Goal: Task Accomplishment & Management: Manage account settings

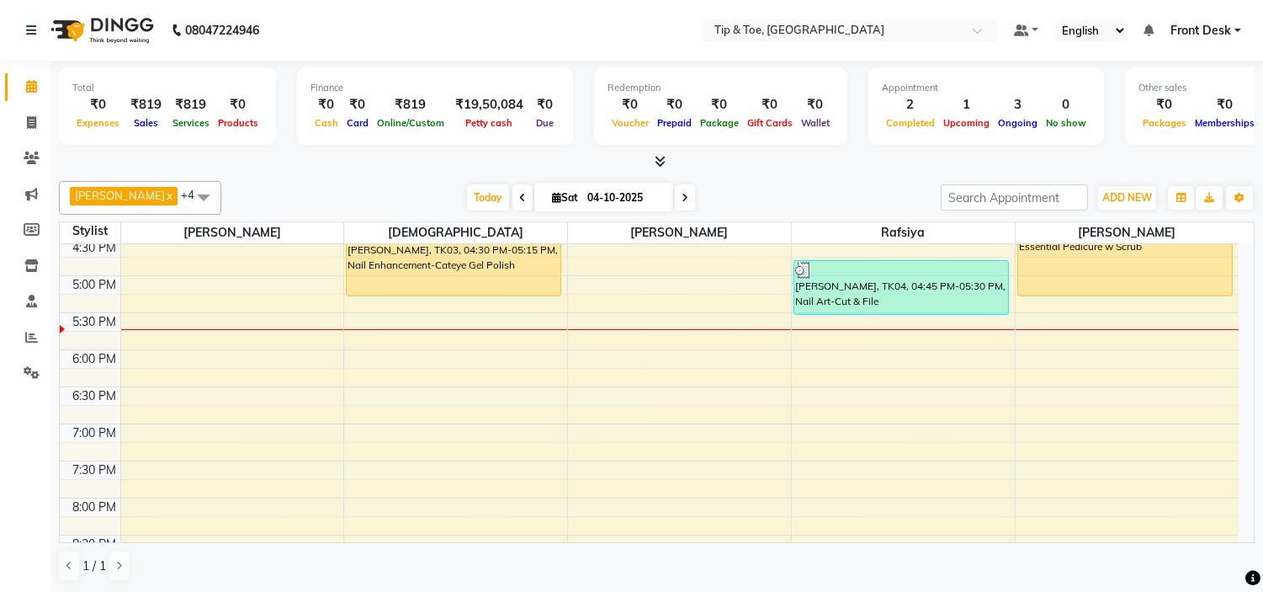
scroll to position [467, 0]
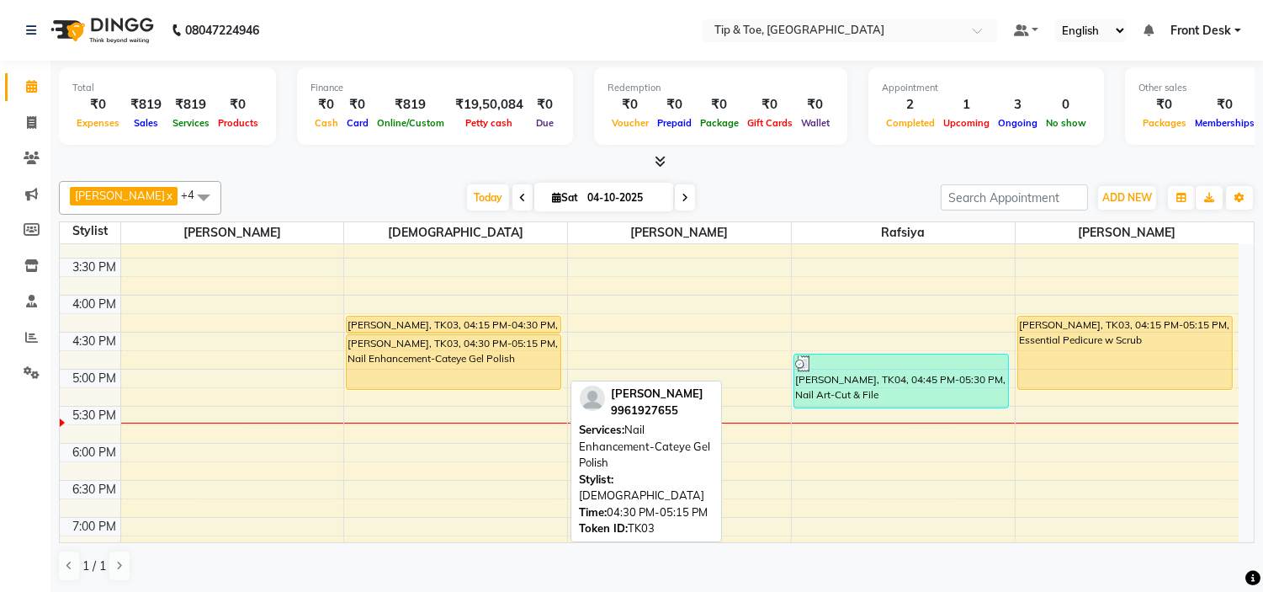
click at [399, 375] on div "[PERSON_NAME], TK03, 04:30 PM-05:15 PM, Nail Enhancement-Cateye Gel Polish" at bounding box center [454, 362] width 214 height 54
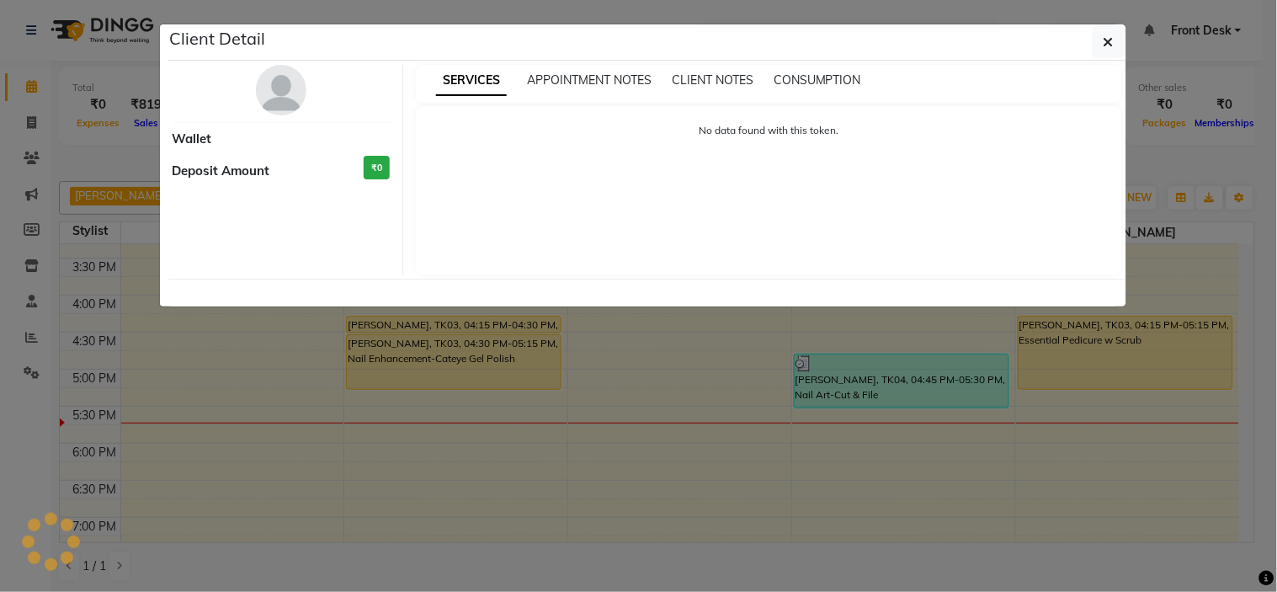
select select "1"
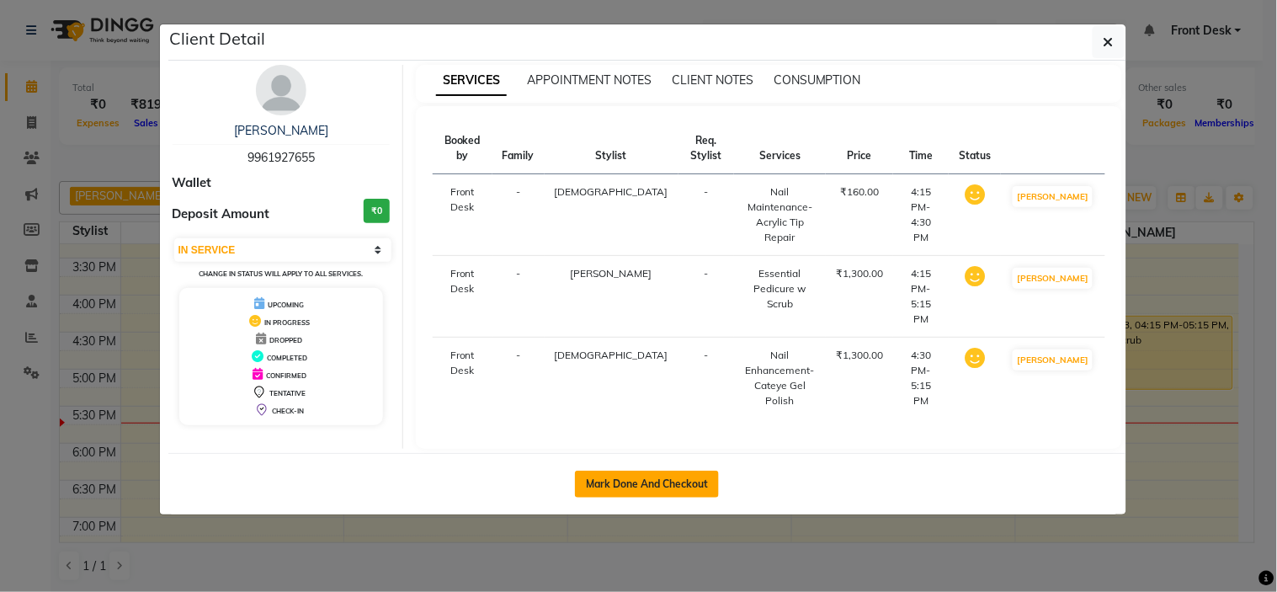
click at [655, 471] on button "Mark Done And Checkout" at bounding box center [647, 484] width 144 height 27
select select "service"
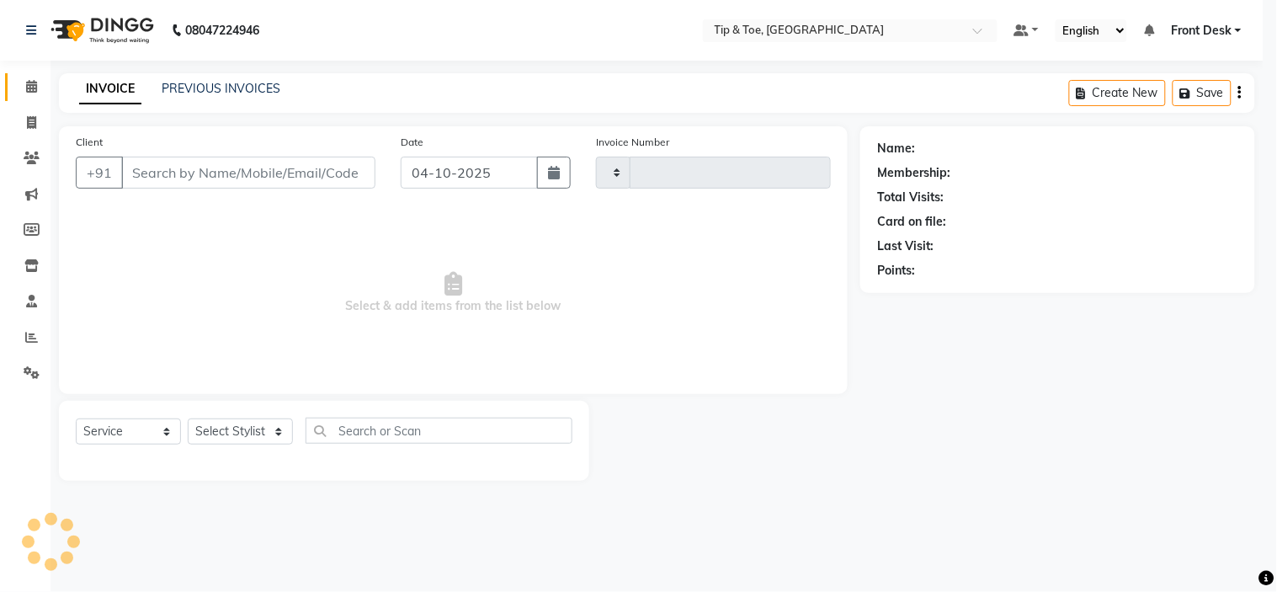
type input "1193"
select select "5360"
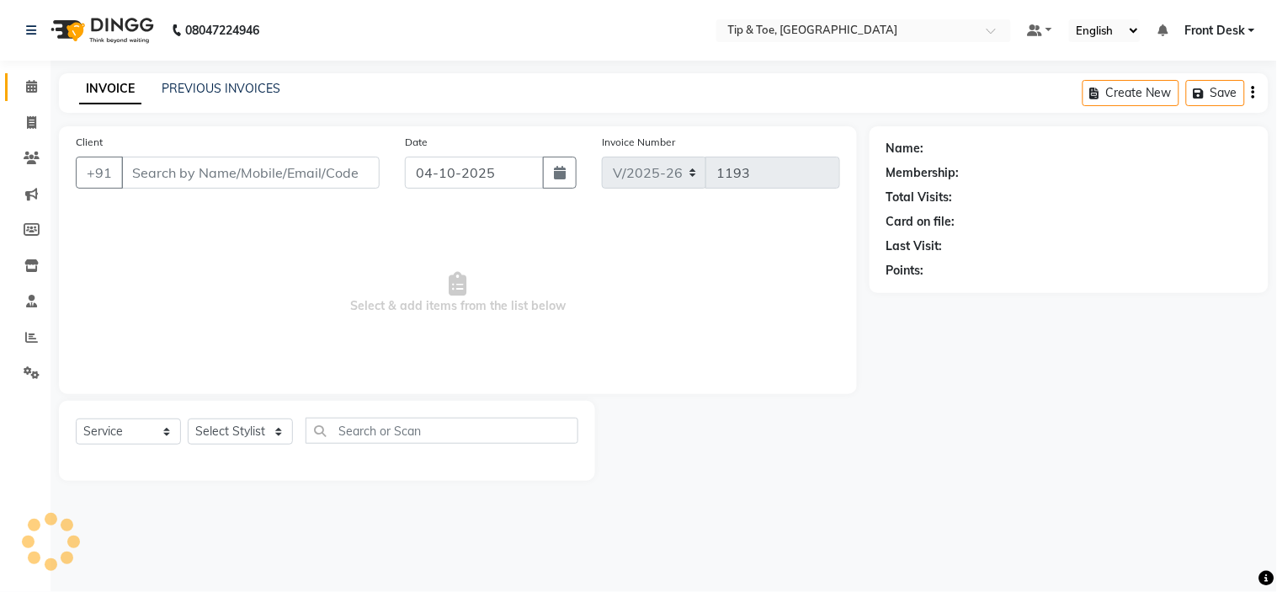
type input "9961927655"
select select "37611"
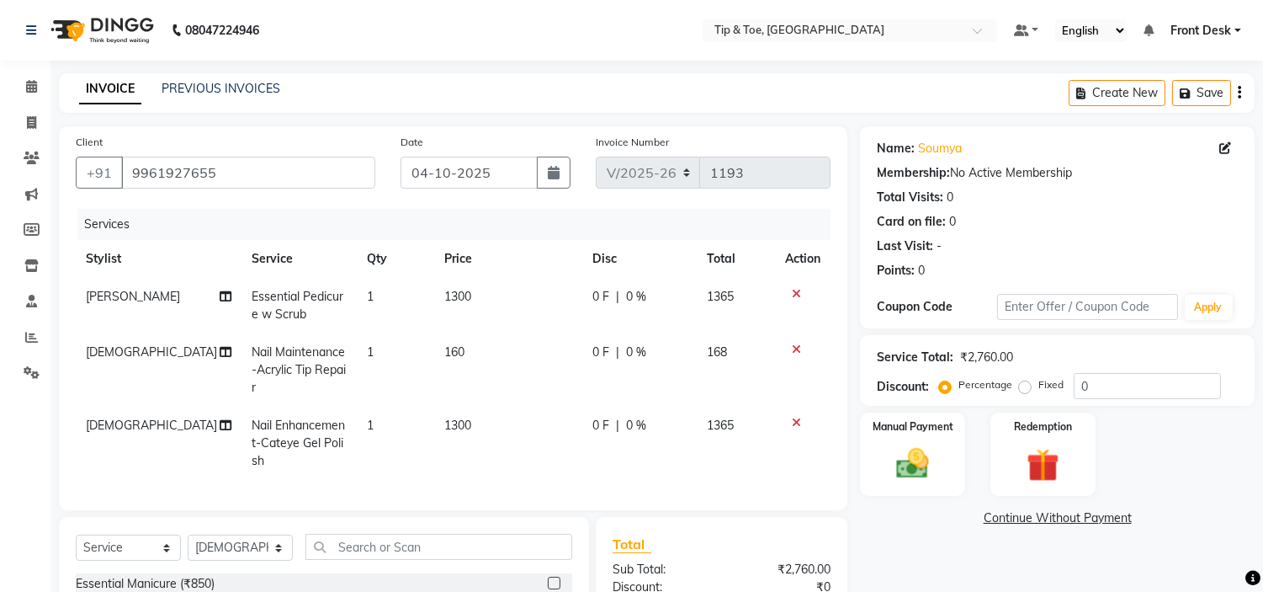
click at [371, 345] on td "1" at bounding box center [395, 369] width 77 height 73
select select "37611"
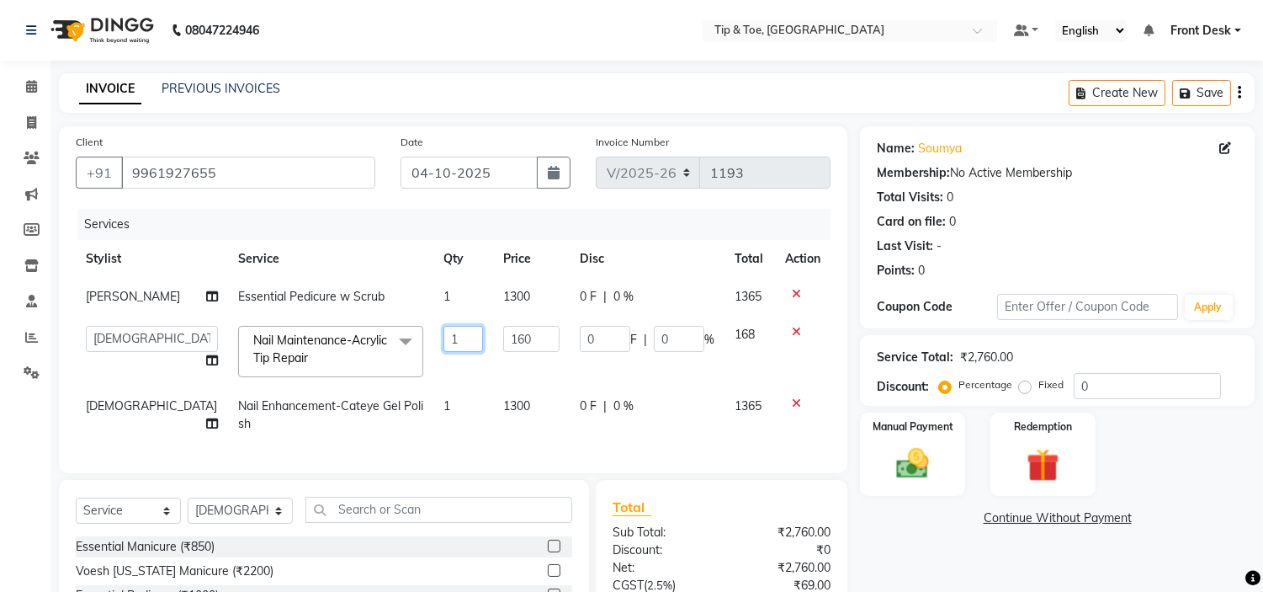
click at [444, 339] on input "1" at bounding box center [464, 339] width 40 height 26
type input "2"
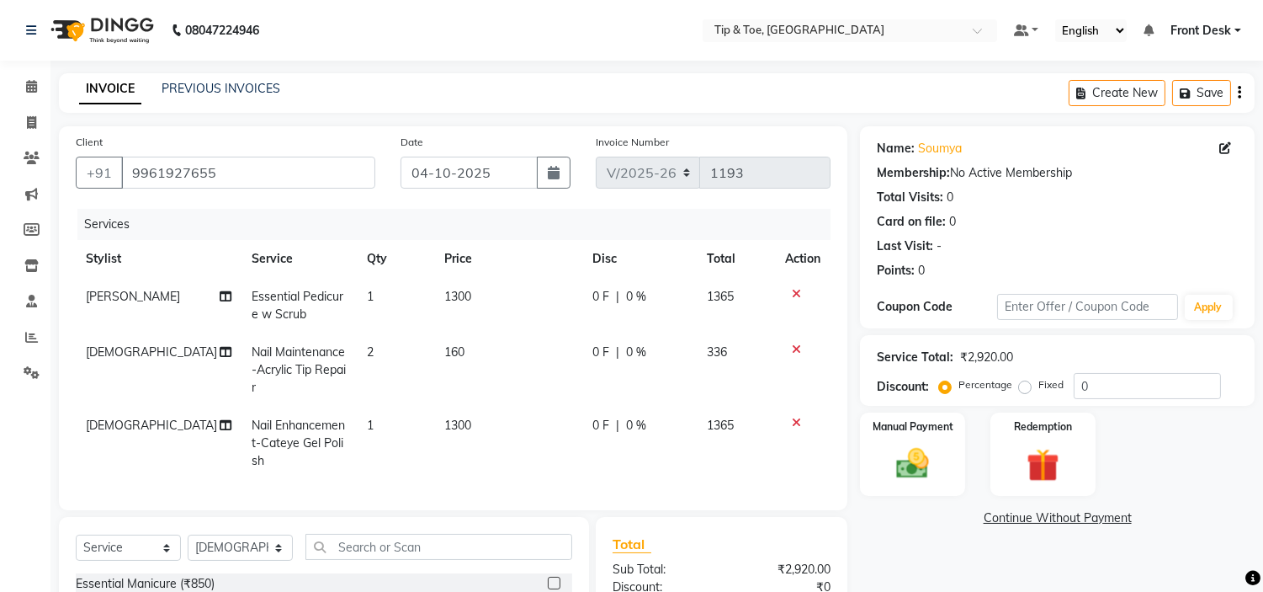
click at [423, 360] on td "2" at bounding box center [395, 369] width 77 height 73
select select "37611"
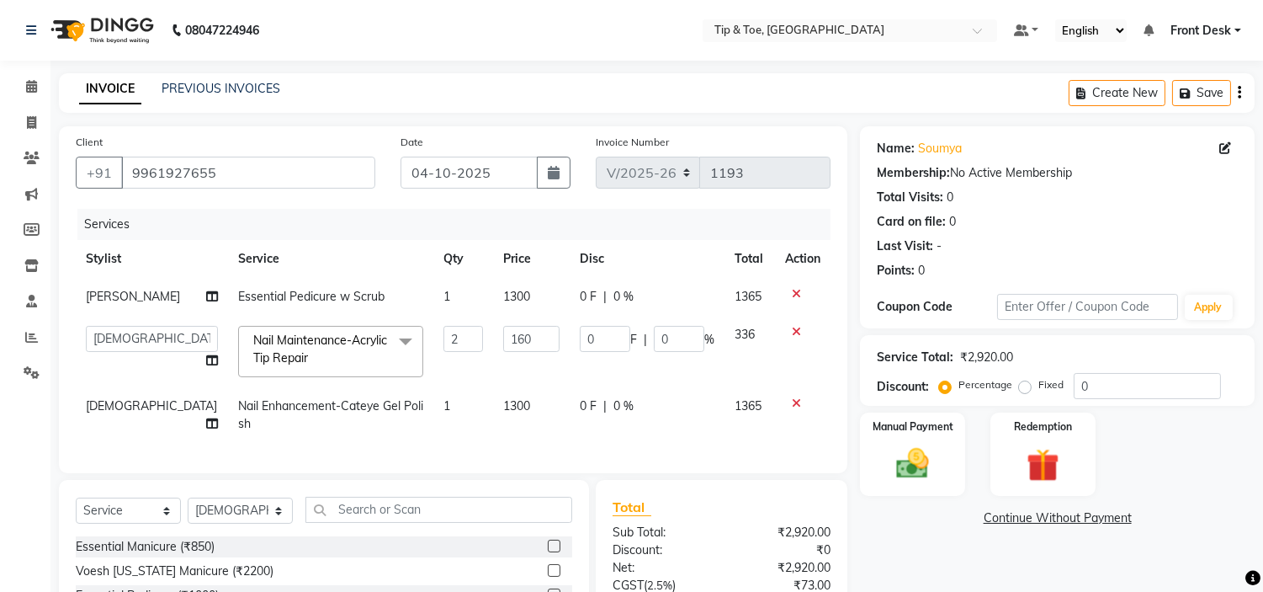
scroll to position [93, 0]
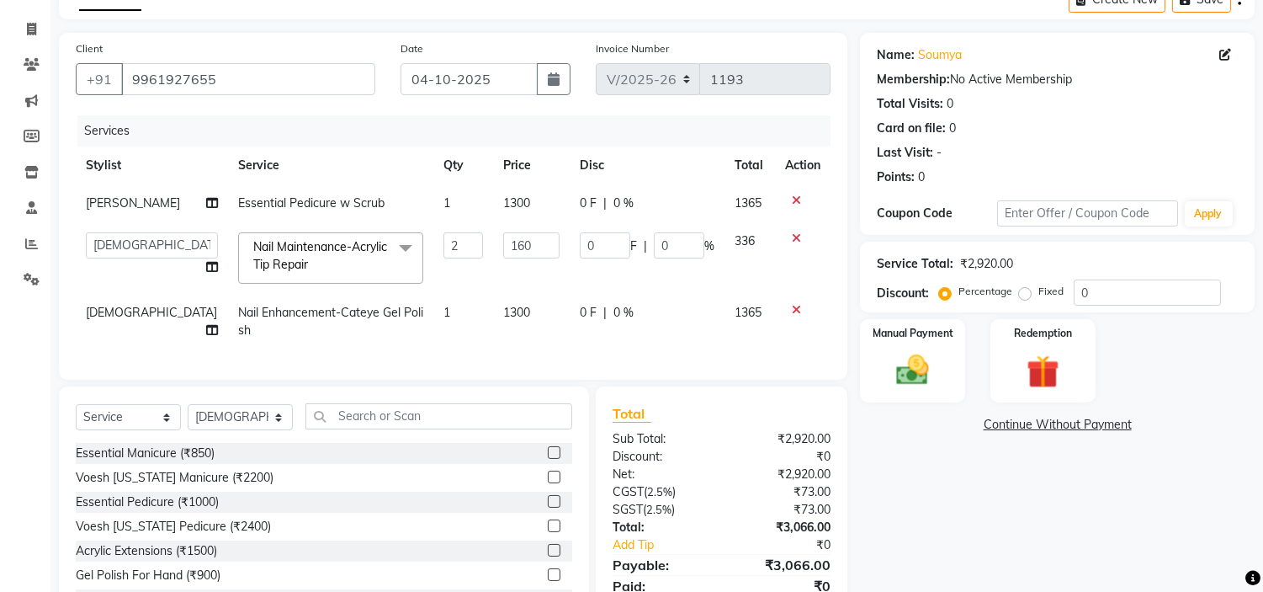
click at [433, 312] on td "1" at bounding box center [463, 322] width 60 height 56
select select "37611"
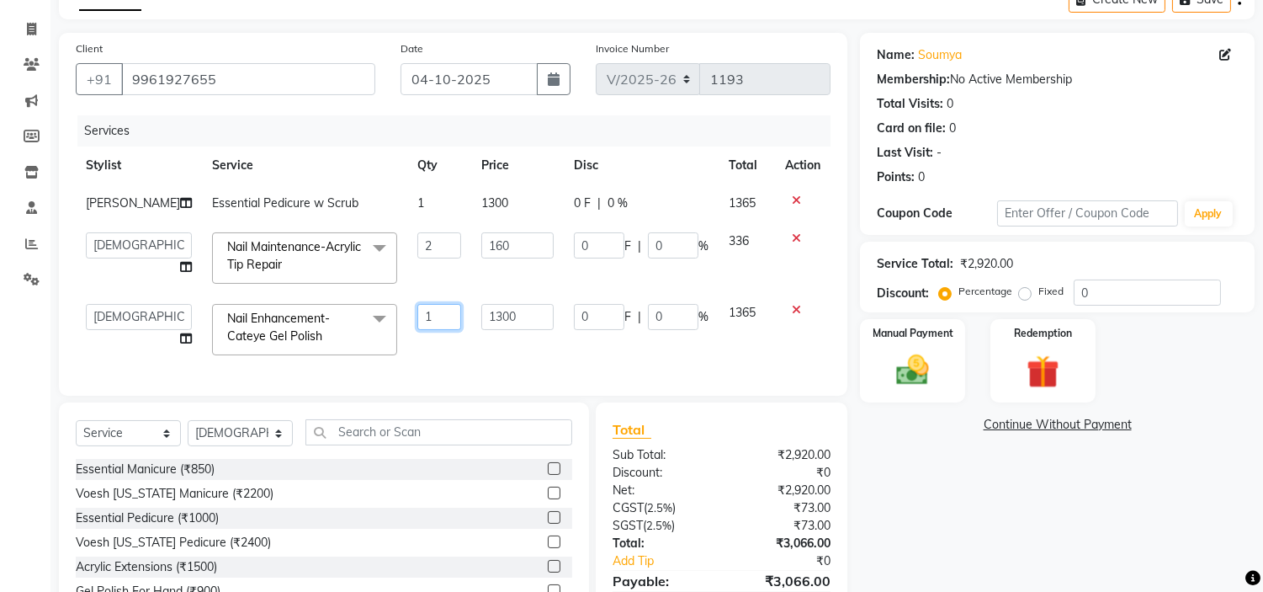
click at [418, 320] on input "1" at bounding box center [439, 317] width 44 height 26
type input "2"
click at [416, 268] on td "2" at bounding box center [439, 258] width 64 height 72
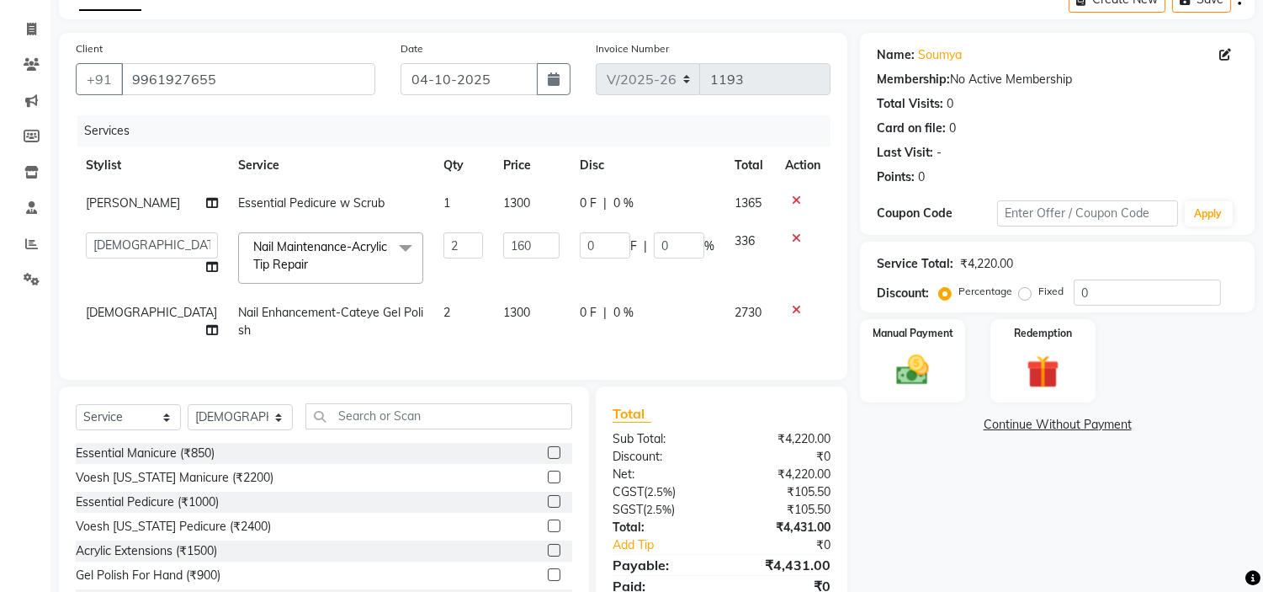
click at [433, 306] on td "2" at bounding box center [463, 322] width 60 height 56
select select "37611"
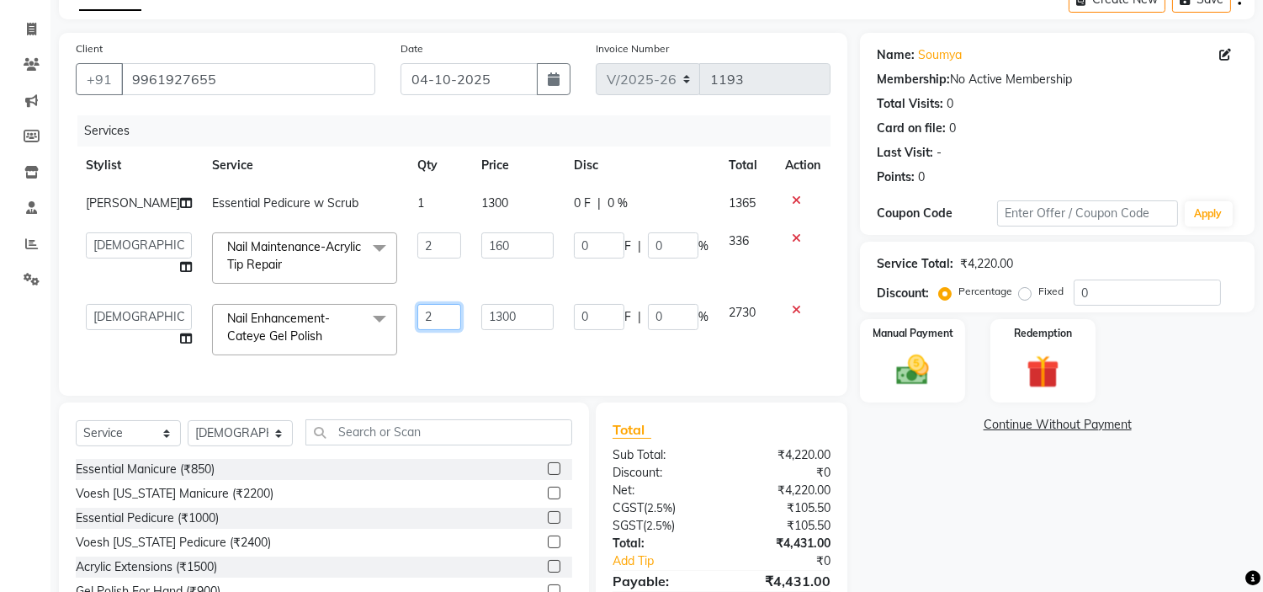
click at [417, 312] on input "2" at bounding box center [439, 317] width 44 height 26
type input "1"
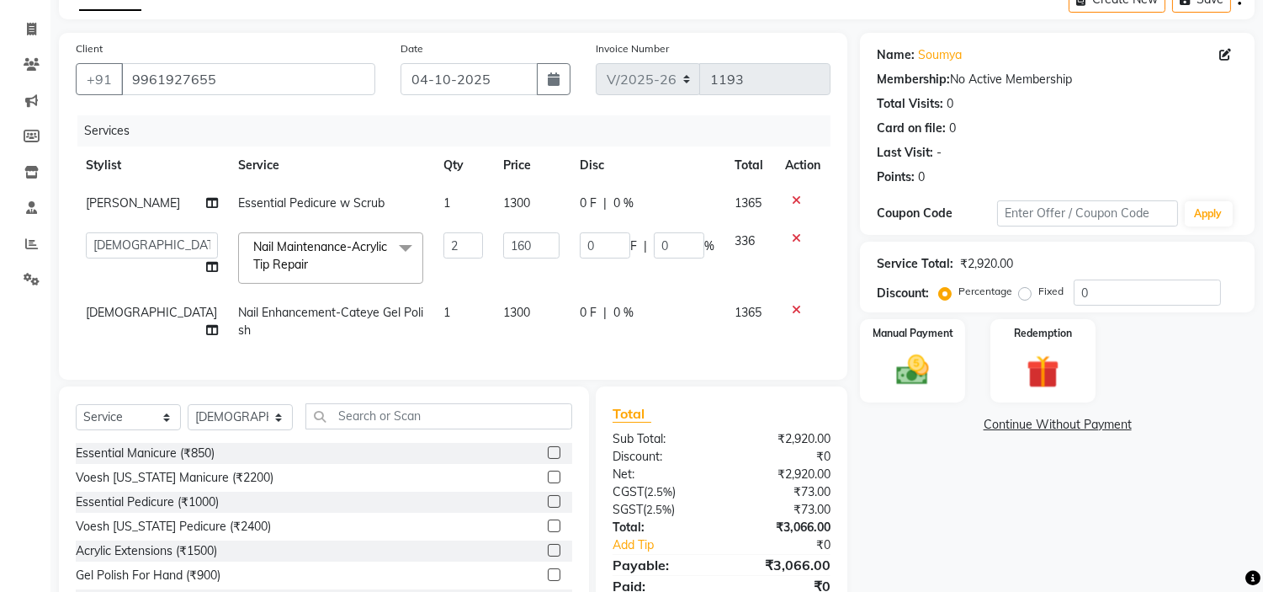
click at [433, 272] on td "2" at bounding box center [463, 258] width 60 height 72
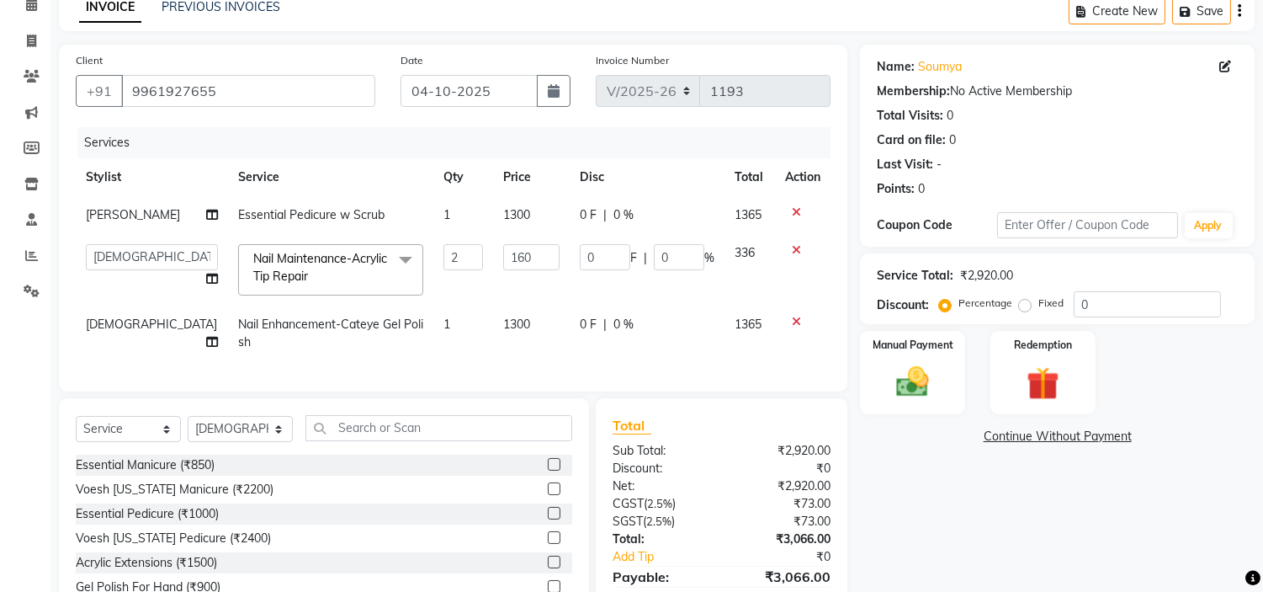
scroll to position [175, 0]
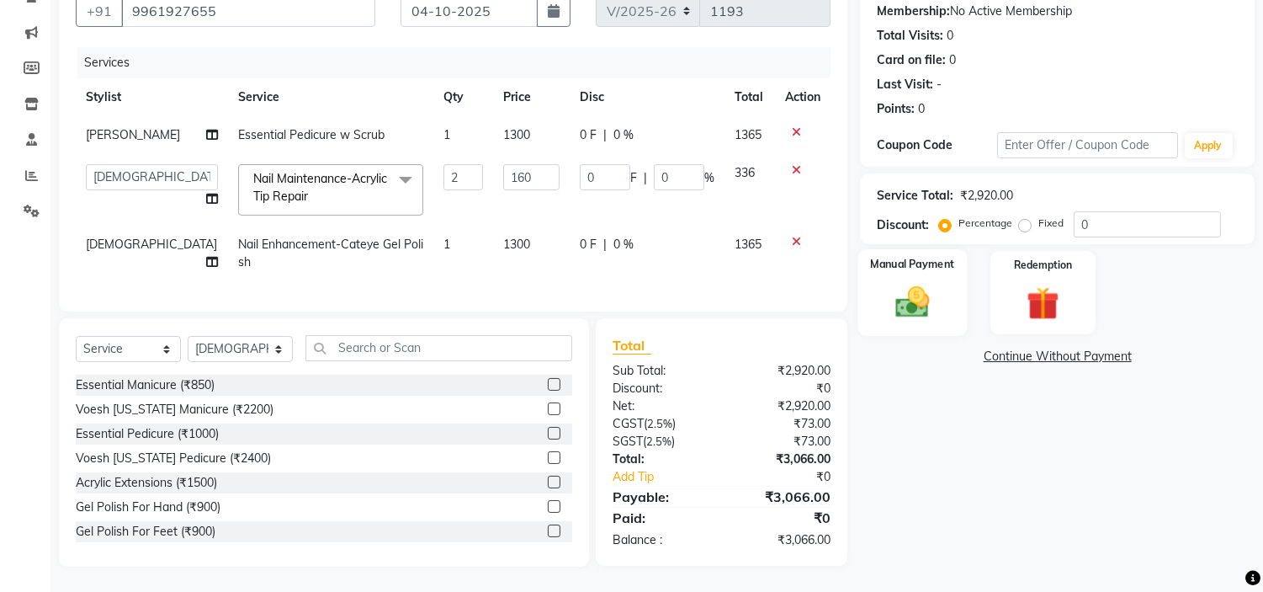
click at [948, 271] on div "Manual Payment" at bounding box center [913, 292] width 109 height 86
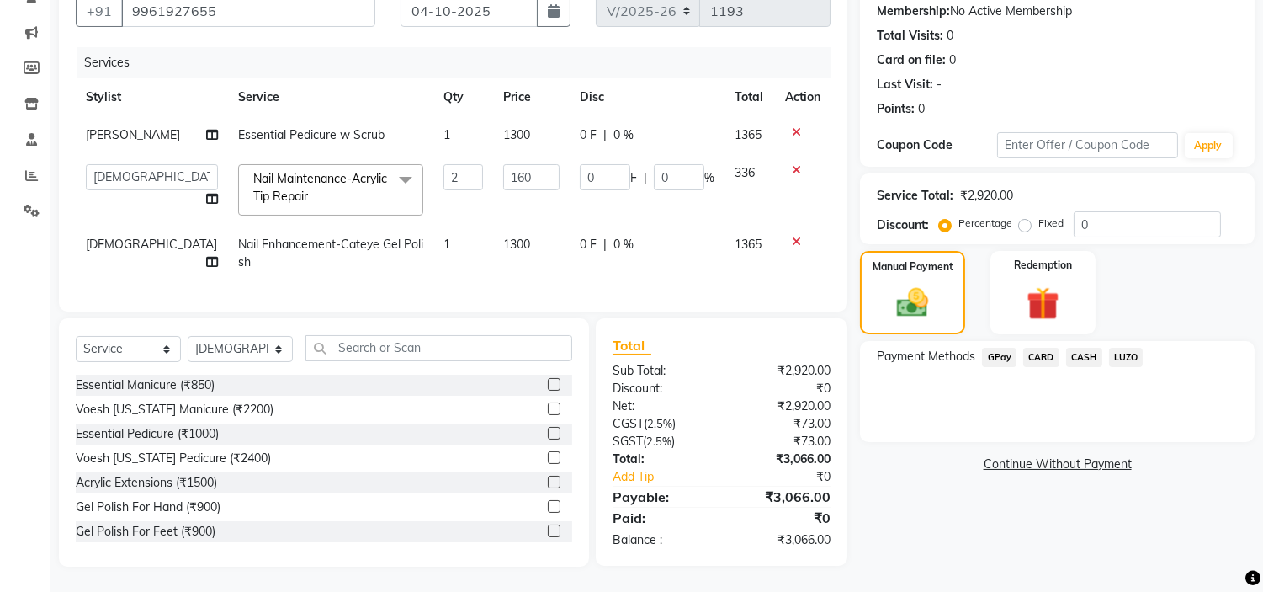
click at [992, 348] on span "GPay" at bounding box center [999, 357] width 35 height 19
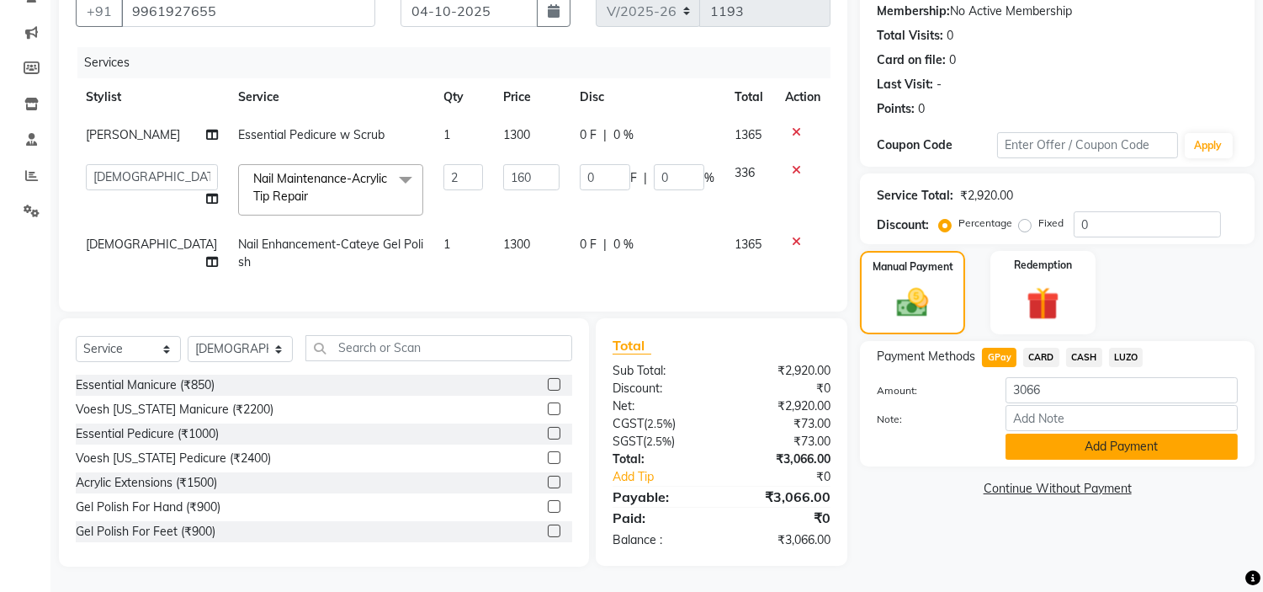
click at [1100, 433] on button "Add Payment" at bounding box center [1122, 446] width 232 height 26
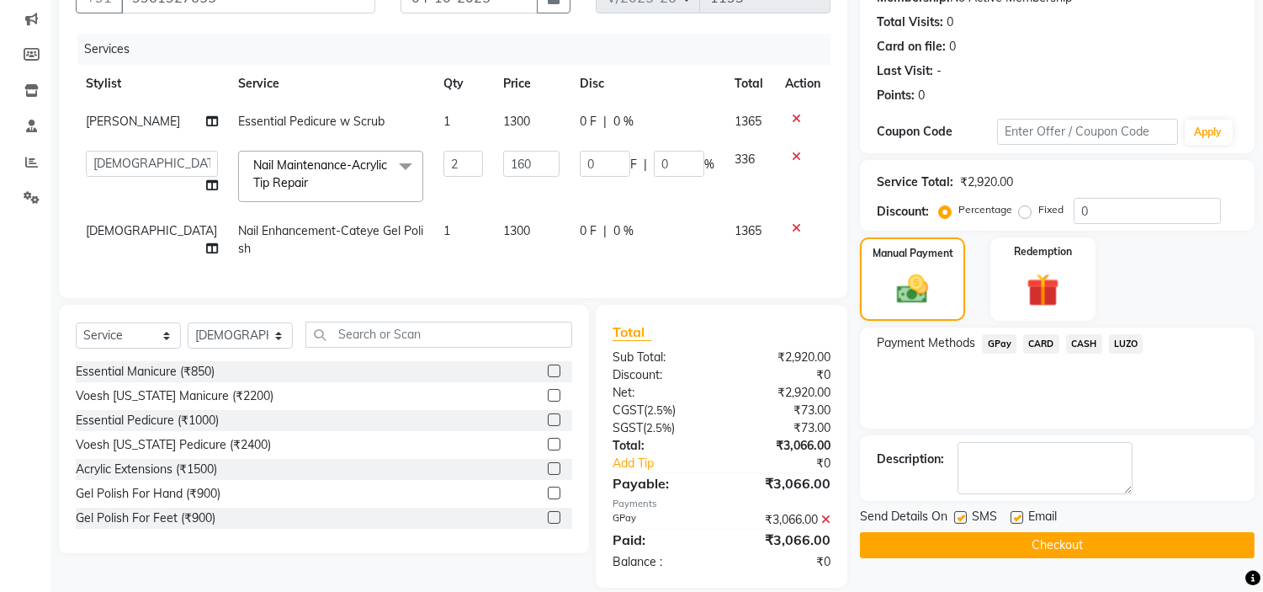
scroll to position [209, 0]
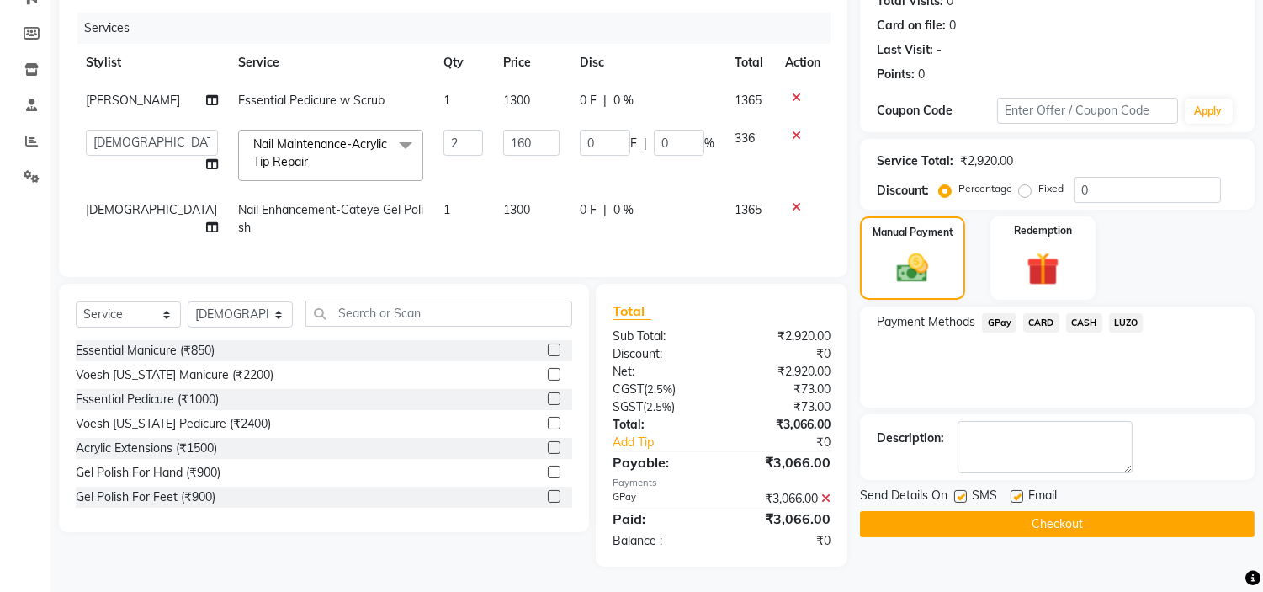
click at [1013, 490] on label at bounding box center [1017, 496] width 13 height 13
click at [1013, 492] on input "checkbox" at bounding box center [1016, 497] width 11 height 11
checkbox input "false"
click at [949, 511] on button "Checkout" at bounding box center [1057, 524] width 395 height 26
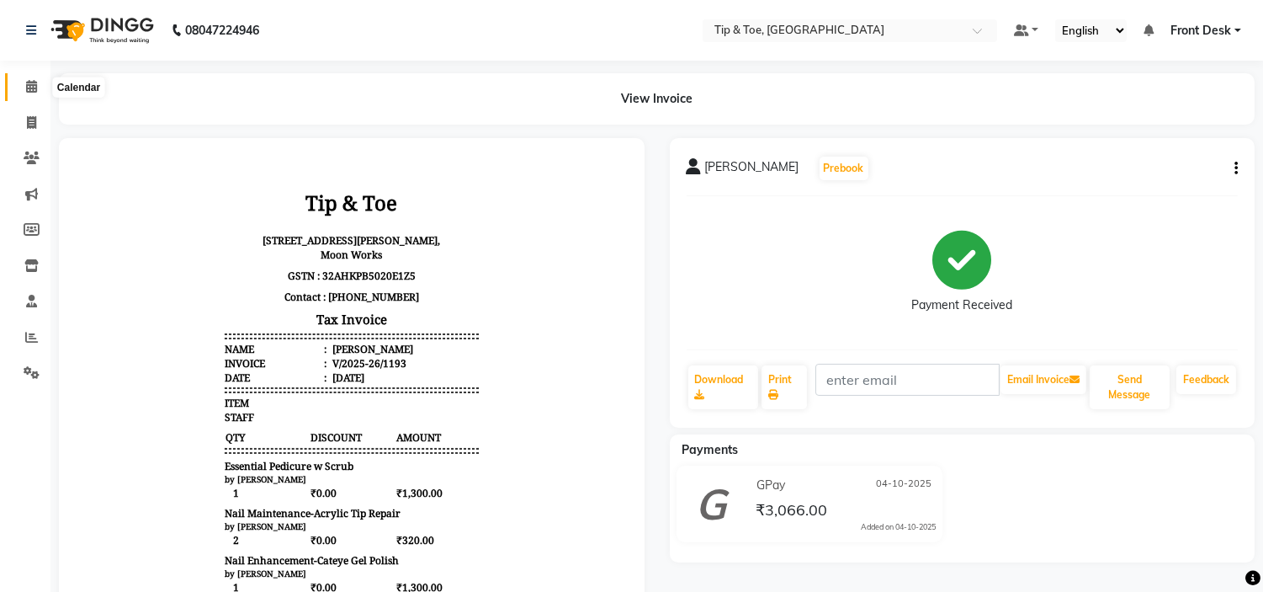
click at [26, 87] on icon at bounding box center [31, 86] width 11 height 13
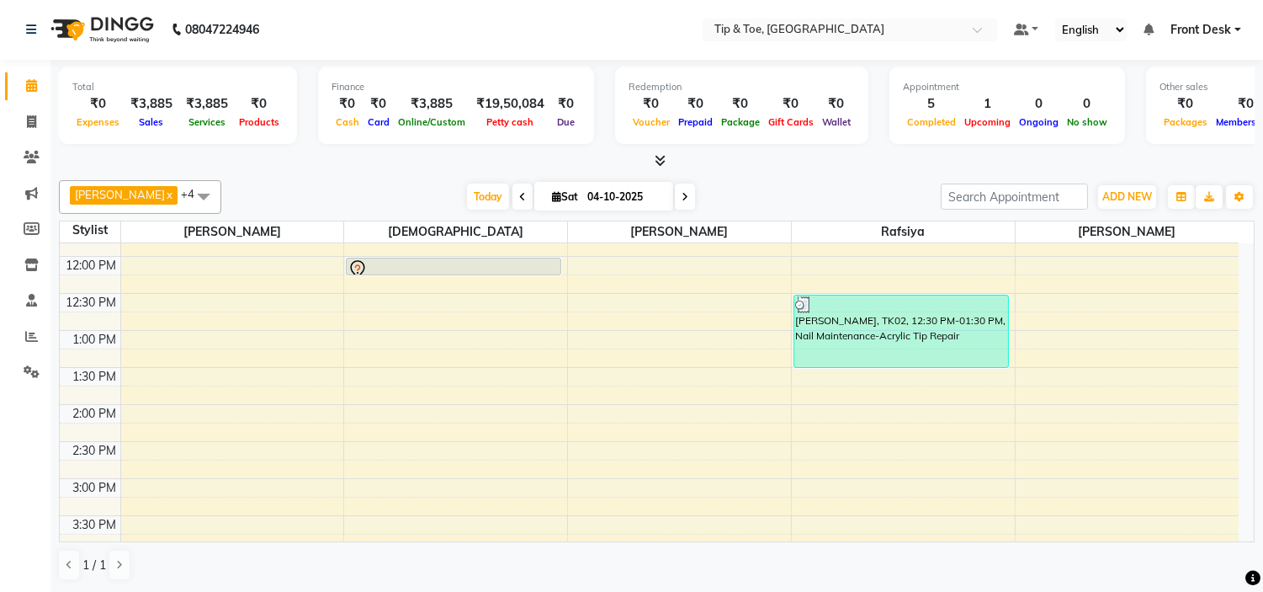
scroll to position [187, 0]
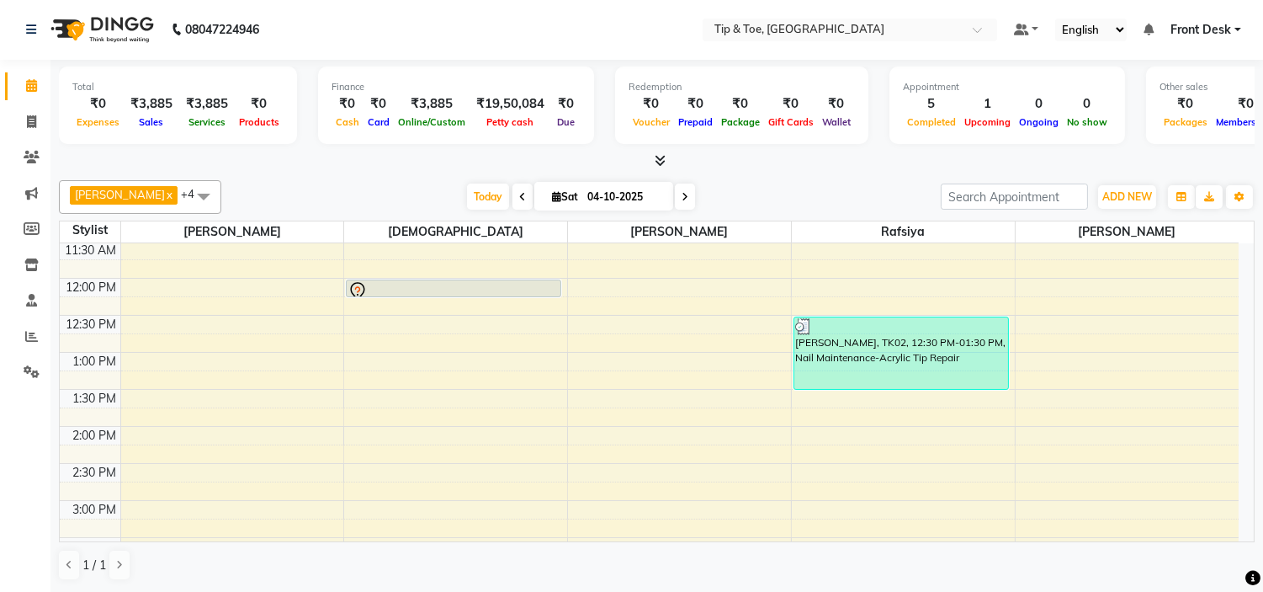
click at [675, 199] on span at bounding box center [685, 196] width 20 height 26
type input "05-10-2025"
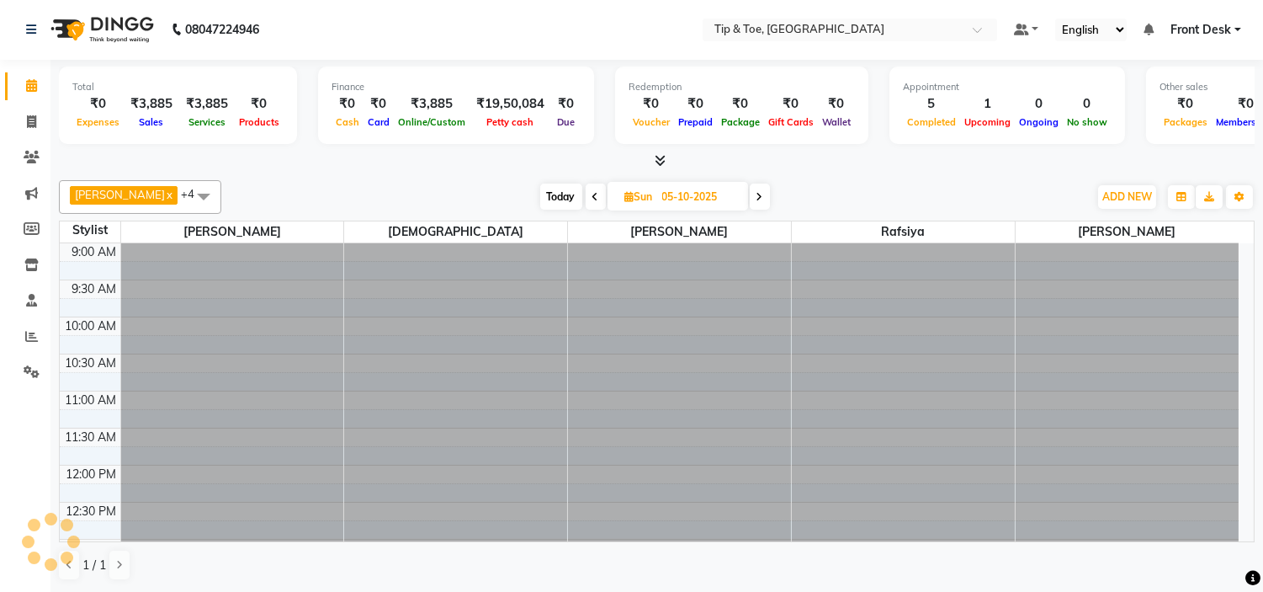
scroll to position [667, 0]
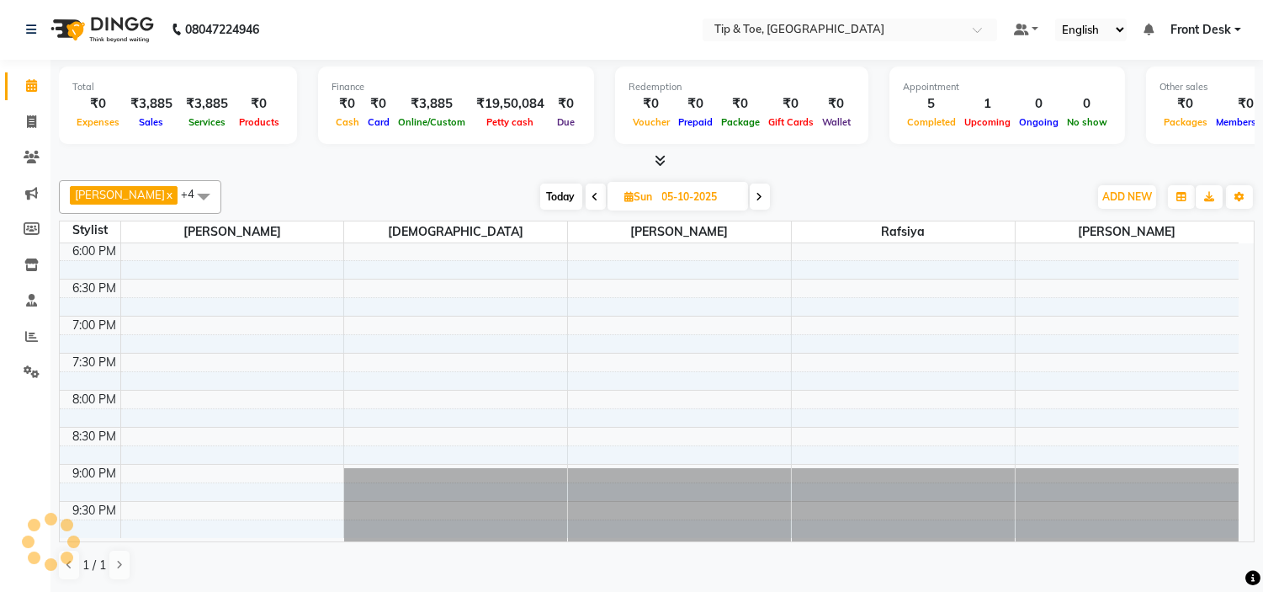
click at [625, 197] on icon at bounding box center [629, 196] width 9 height 11
select select "10"
select select "2025"
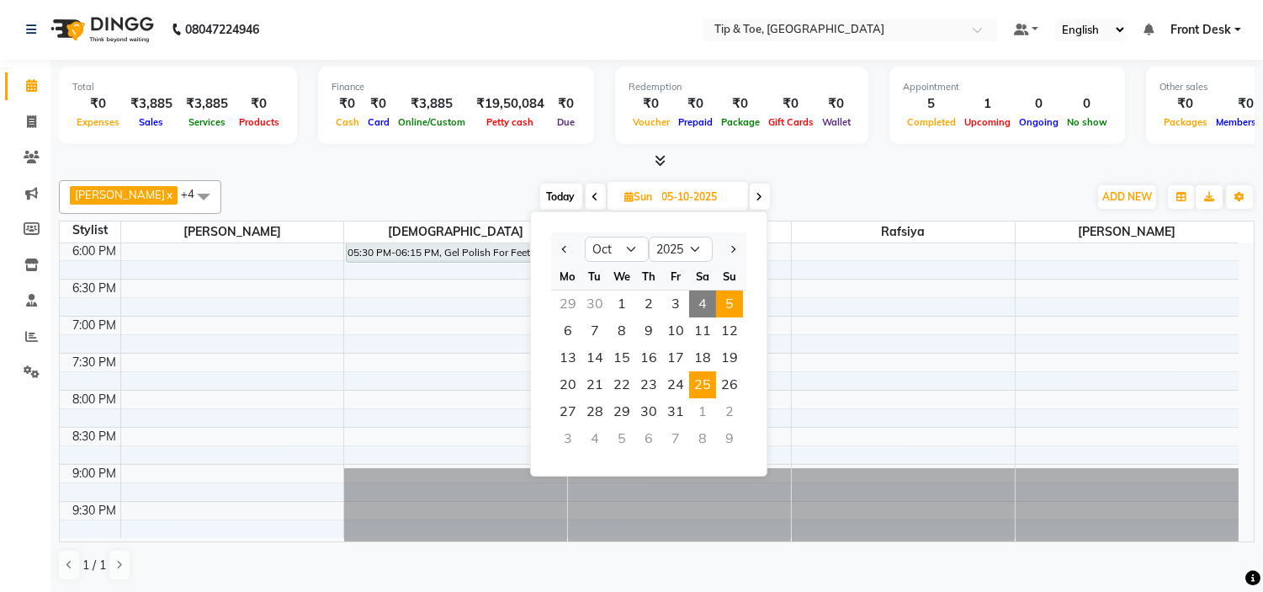
click at [702, 380] on span "25" at bounding box center [702, 384] width 27 height 27
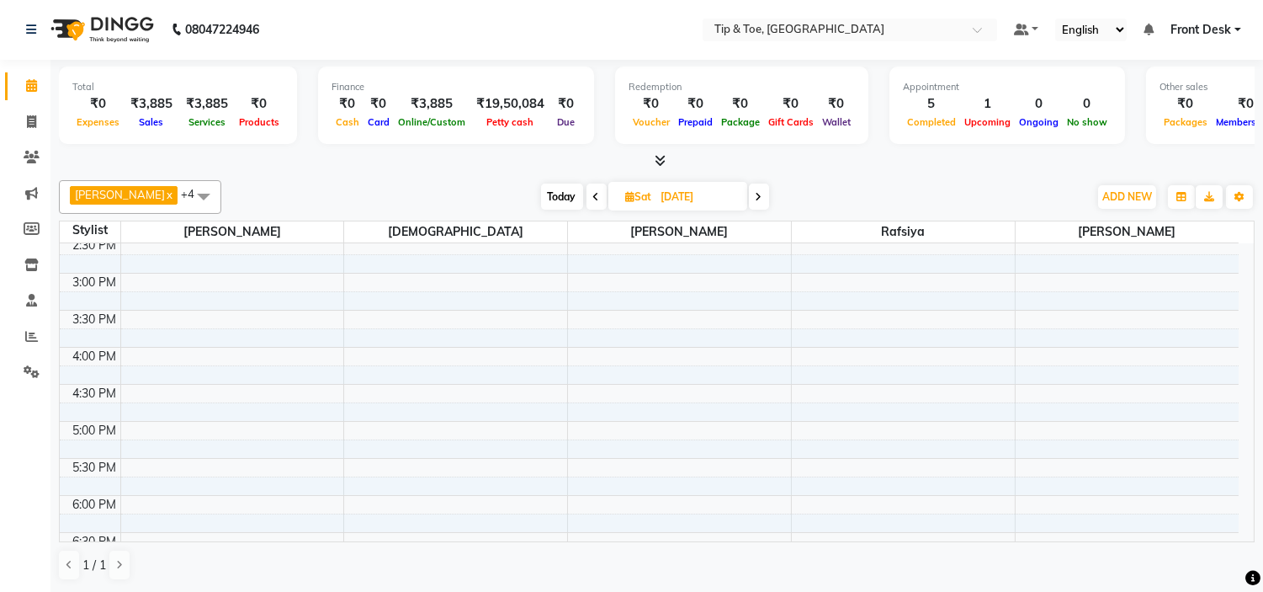
scroll to position [387, 0]
click at [541, 203] on span "Today" at bounding box center [562, 196] width 42 height 26
type input "04-10-2025"
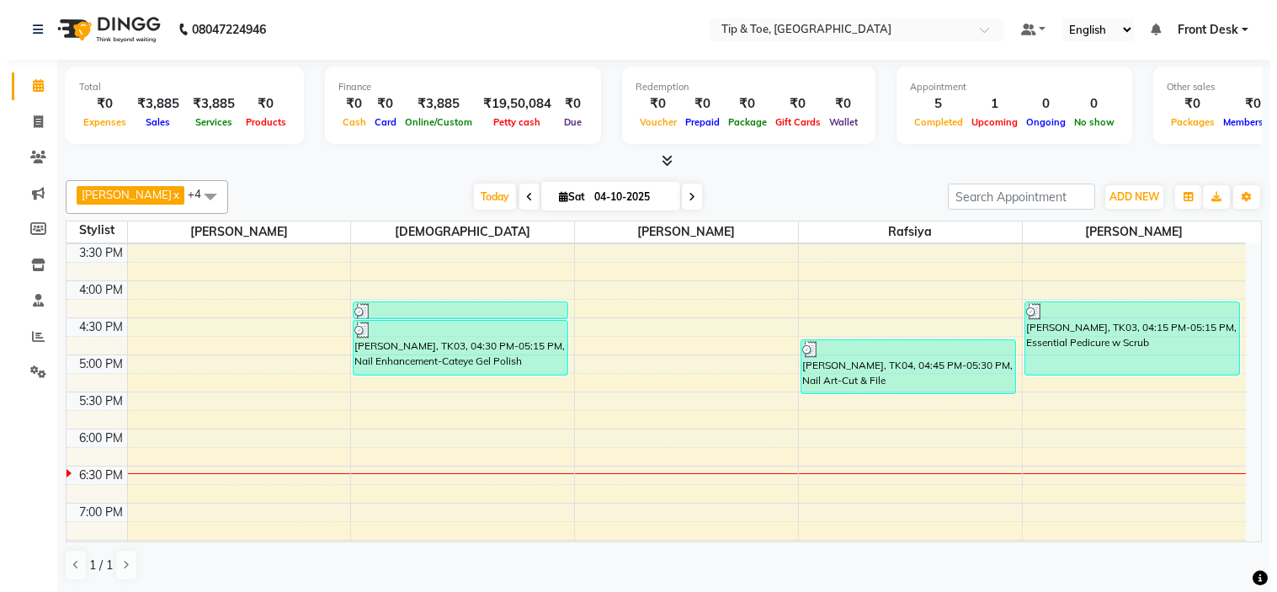
scroll to position [574, 0]
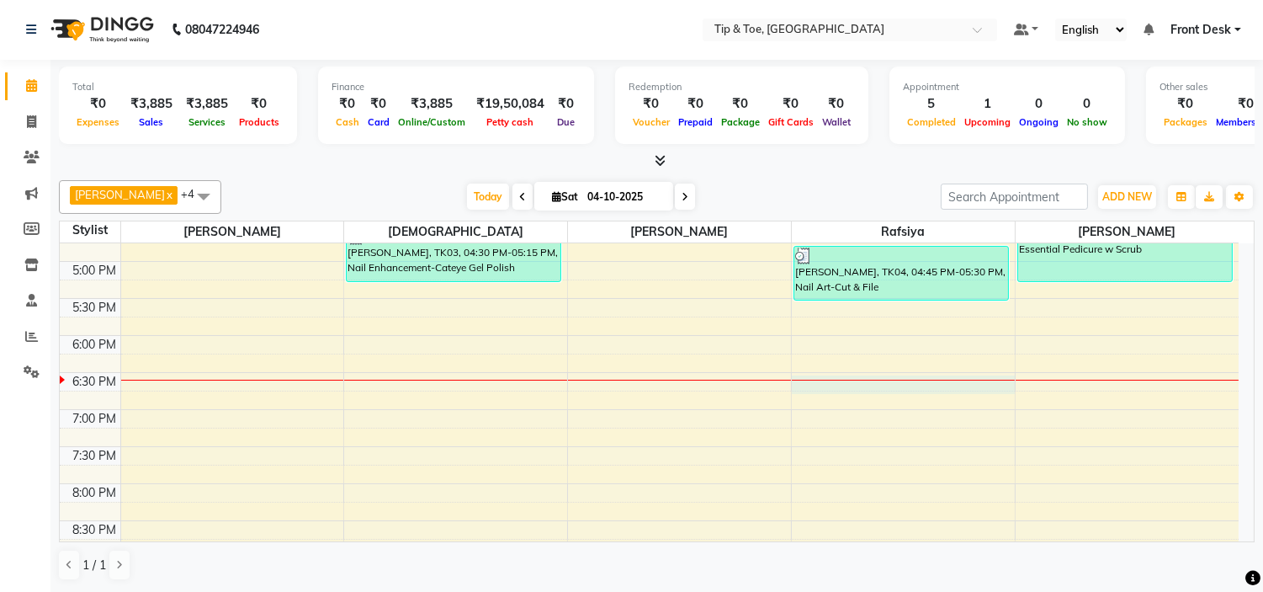
click at [804, 387] on div "9:00 AM 9:30 AM 10:00 AM 10:30 AM 11:00 AM 11:30 AM 12:00 PM 12:30 PM 1:00 PM 1…" at bounding box center [649, 150] width 1179 height 962
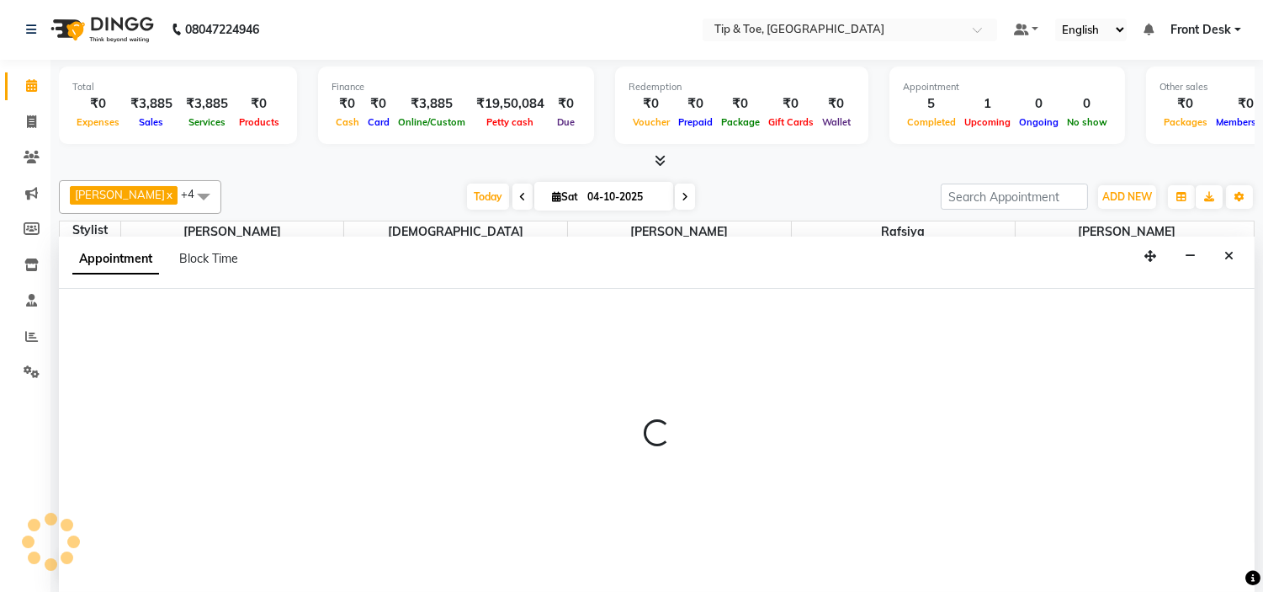
select select "48143"
select select "1110"
select select "tentative"
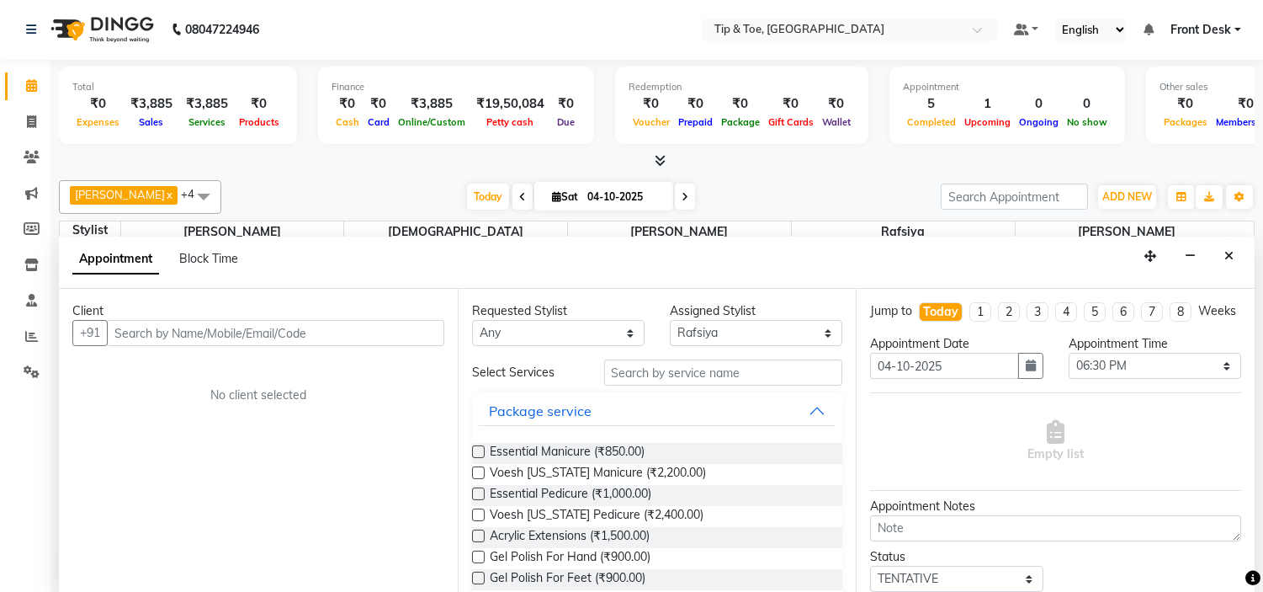
click at [158, 334] on input "text" at bounding box center [276, 333] width 338 height 26
type input "SHEHED"
click at [401, 332] on span "Add Client" at bounding box center [409, 332] width 56 height 15
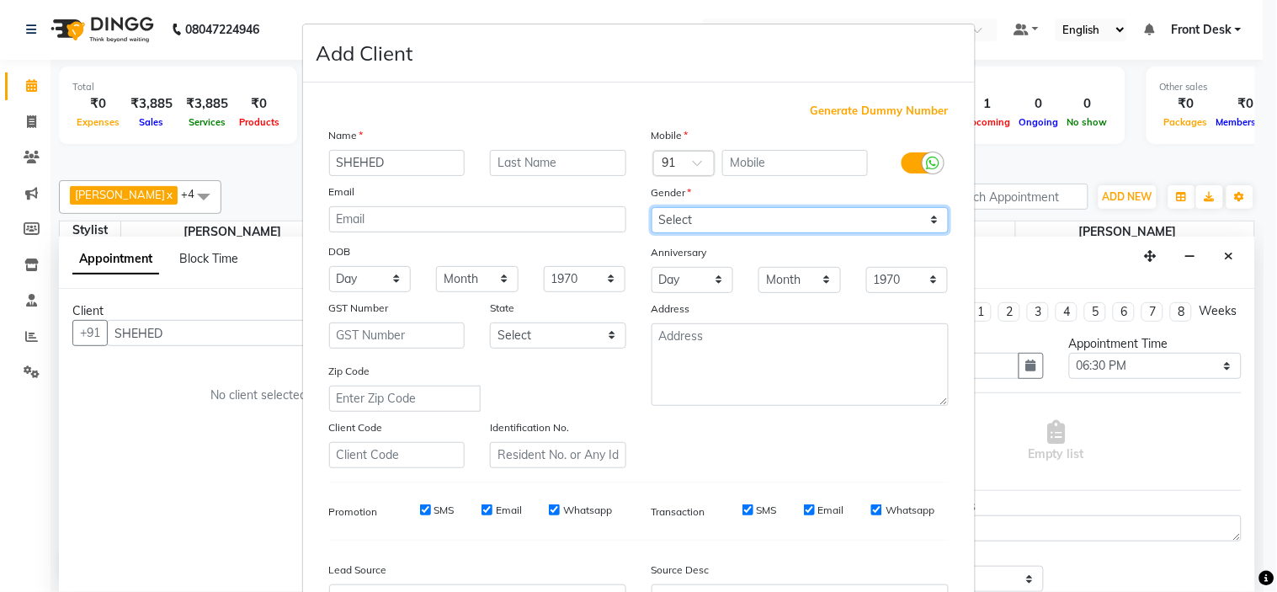
click at [726, 228] on select "Select [DEMOGRAPHIC_DATA] [DEMOGRAPHIC_DATA] Other Prefer Not To Say" at bounding box center [799, 220] width 297 height 26
select select "[DEMOGRAPHIC_DATA]"
click at [651, 207] on select "Select [DEMOGRAPHIC_DATA] [DEMOGRAPHIC_DATA] Other Prefer Not To Say" at bounding box center [799, 220] width 297 height 26
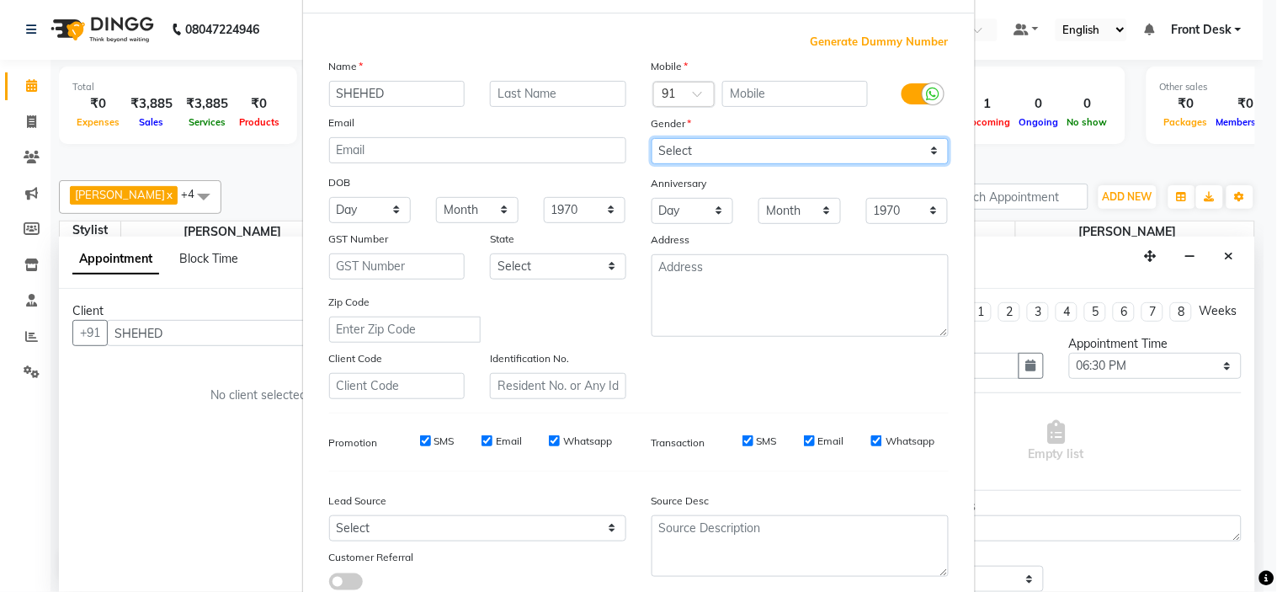
scroll to position [0, 0]
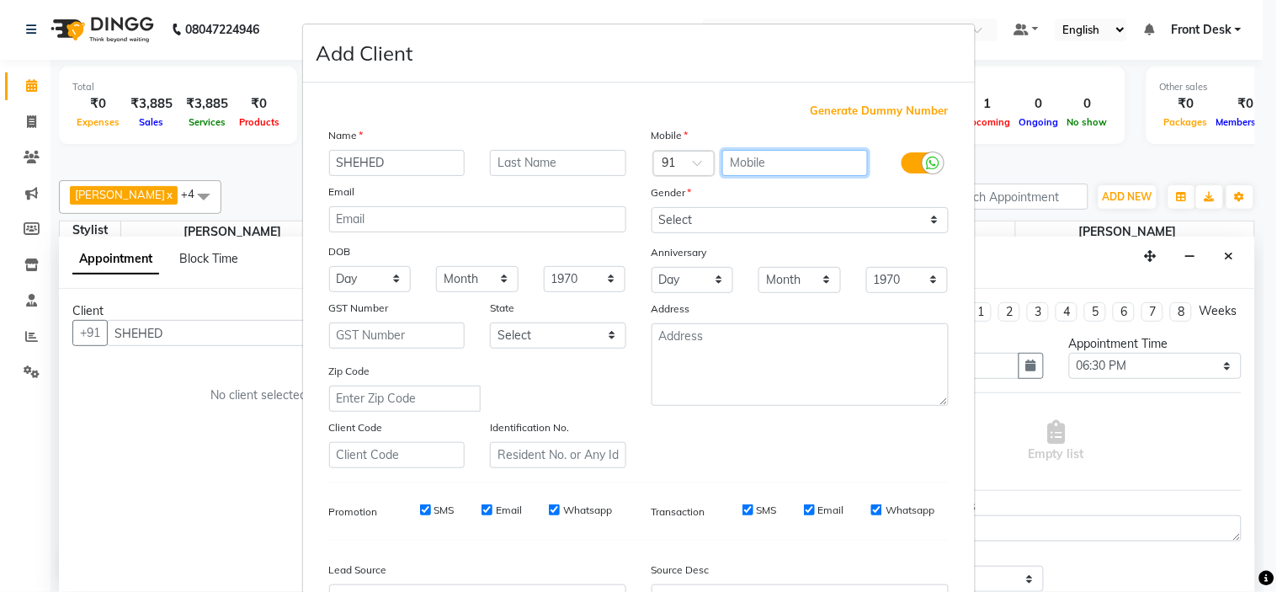
click at [726, 163] on input "text" at bounding box center [795, 163] width 146 height 26
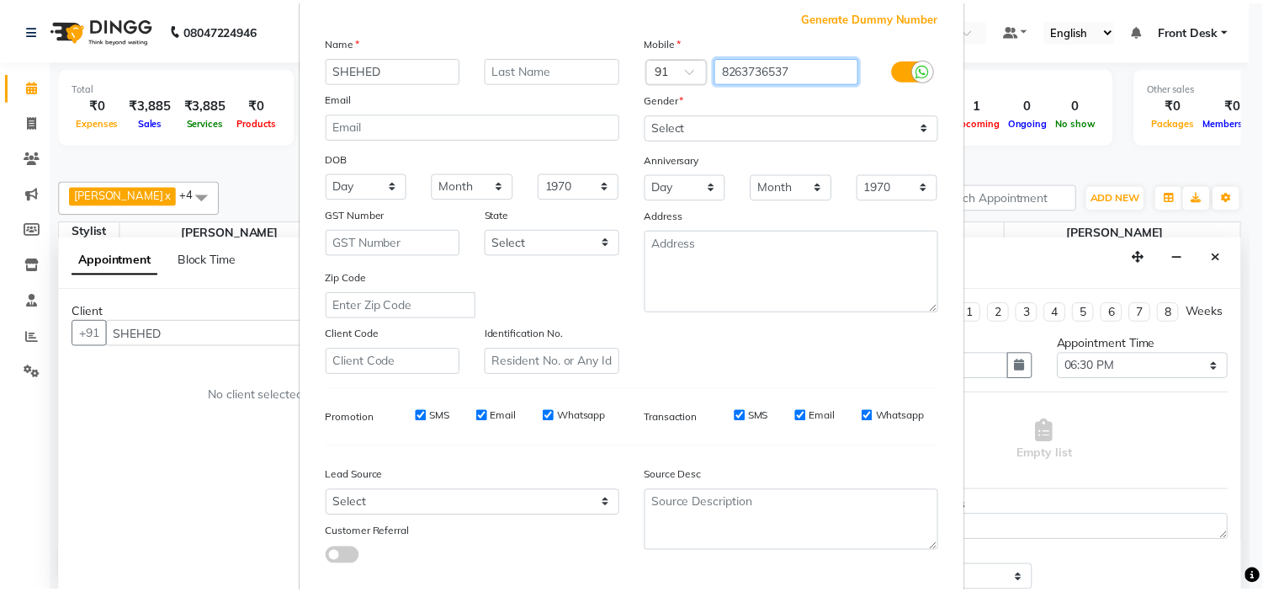
scroll to position [186, 0]
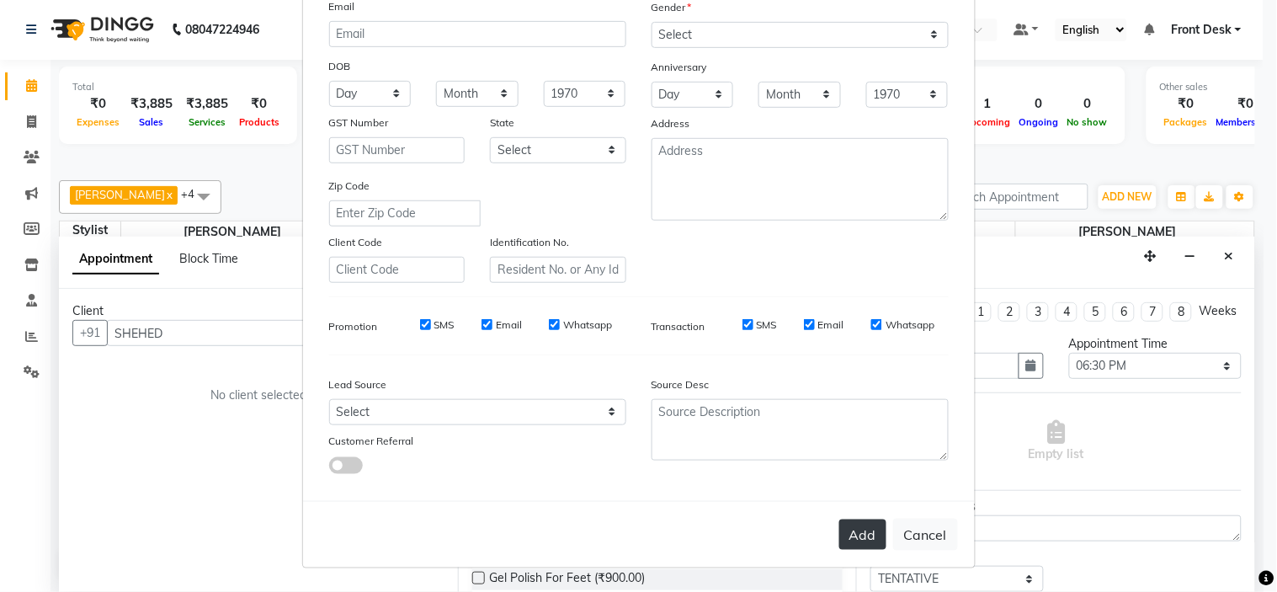
type input "8263736537"
click at [859, 525] on button "Add" at bounding box center [862, 534] width 47 height 30
type input "8263736537"
select select
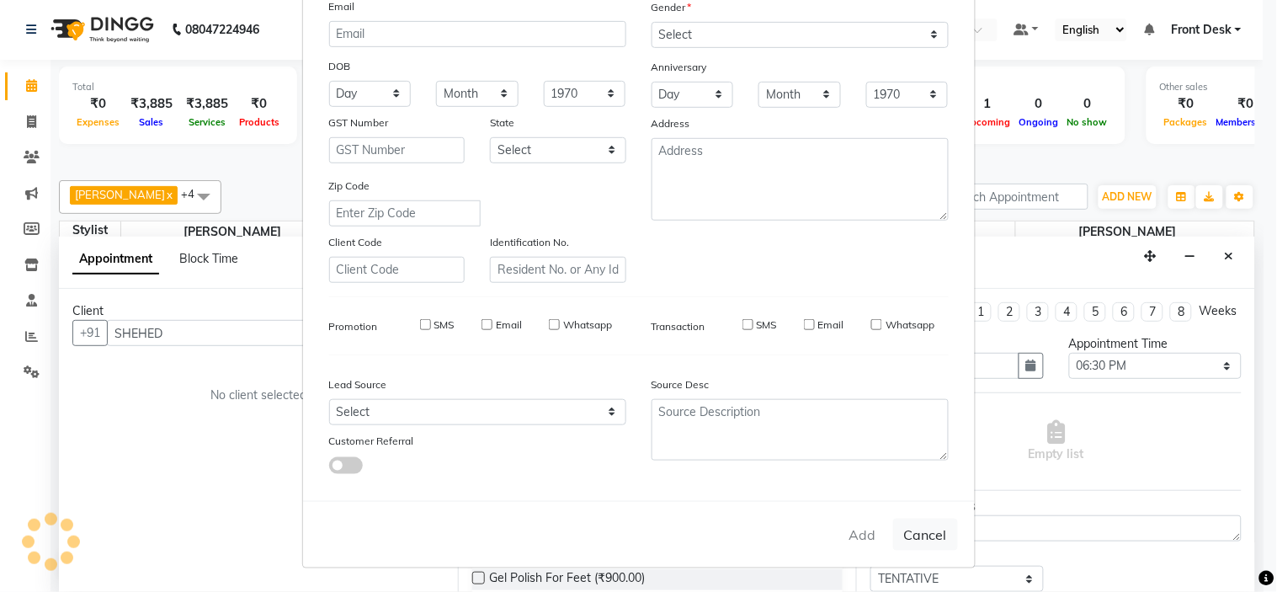
select select
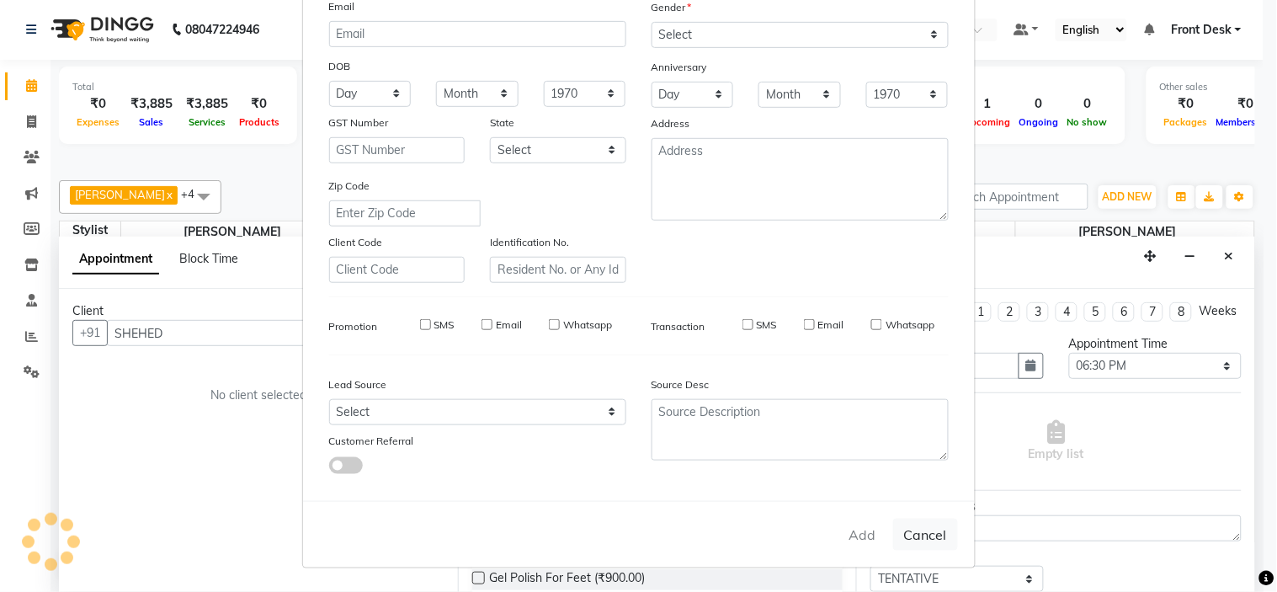
checkbox input "false"
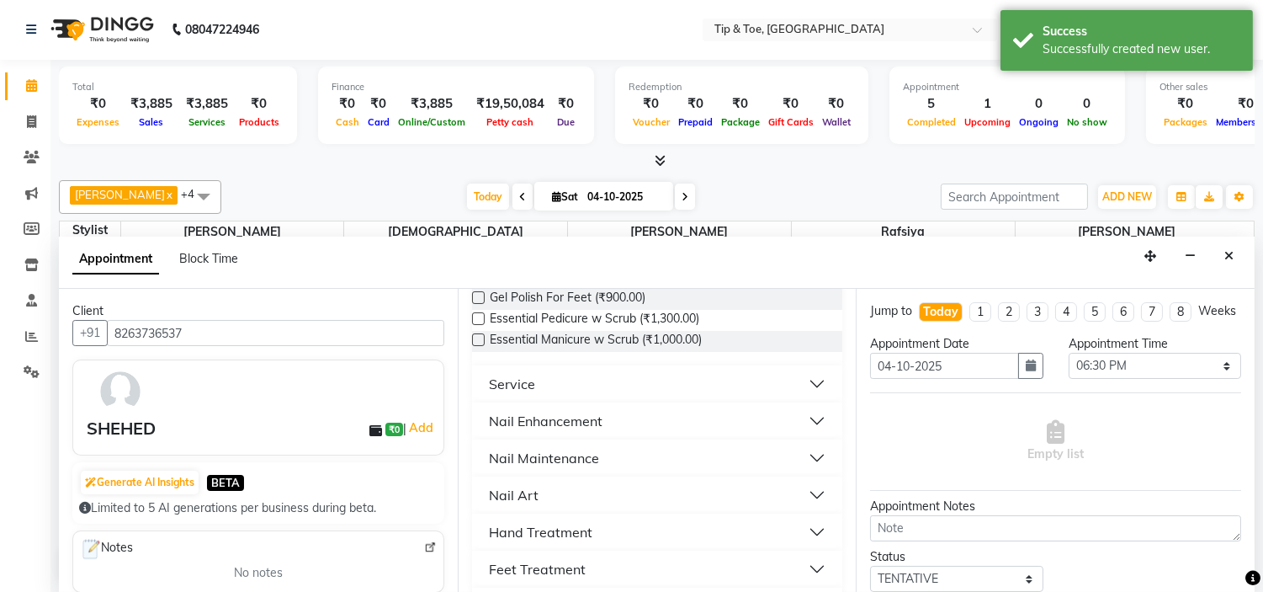
scroll to position [187, 0]
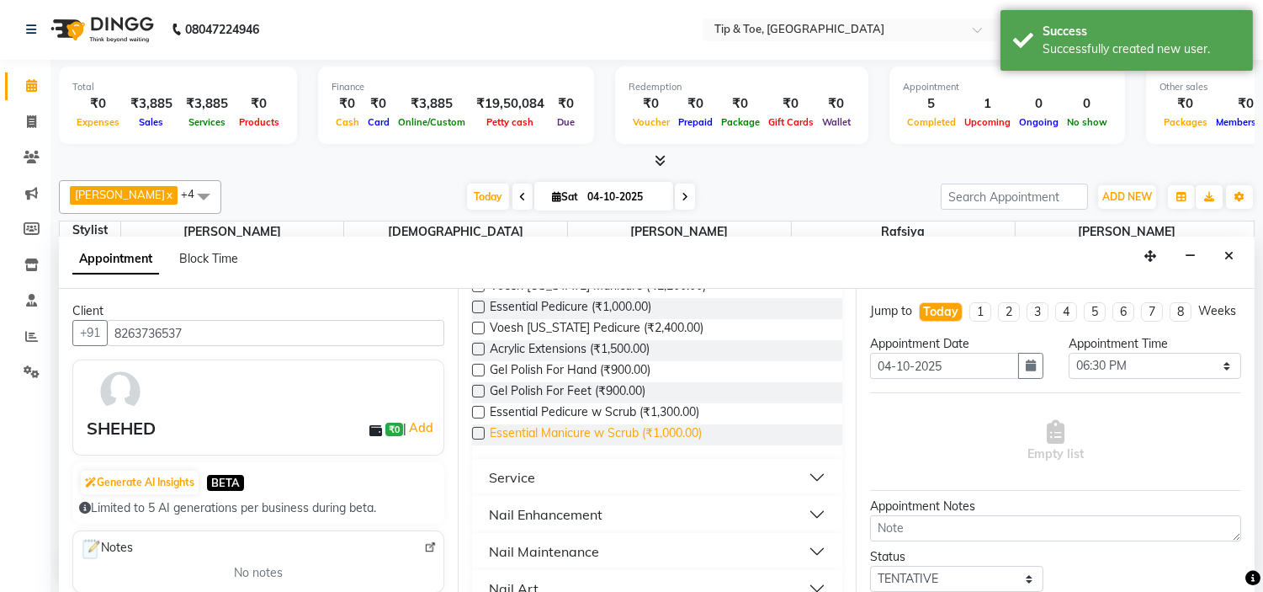
click at [636, 429] on span "Essential Manicure w Scrub (₹1,000.00)" at bounding box center [596, 434] width 212 height 21
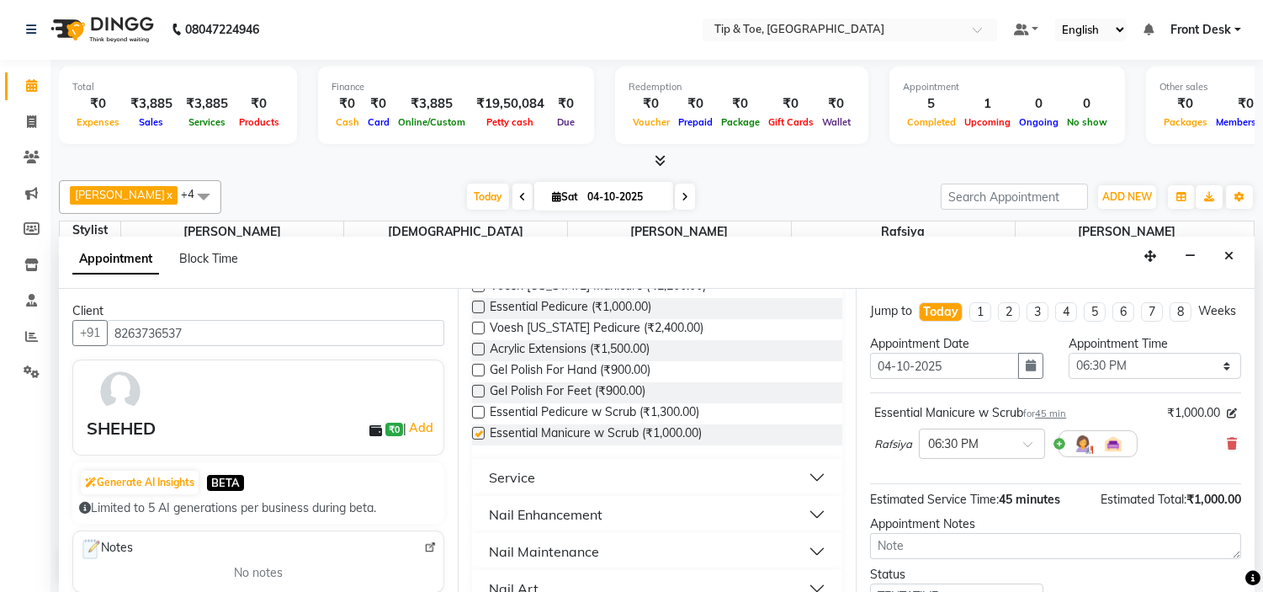
checkbox input "false"
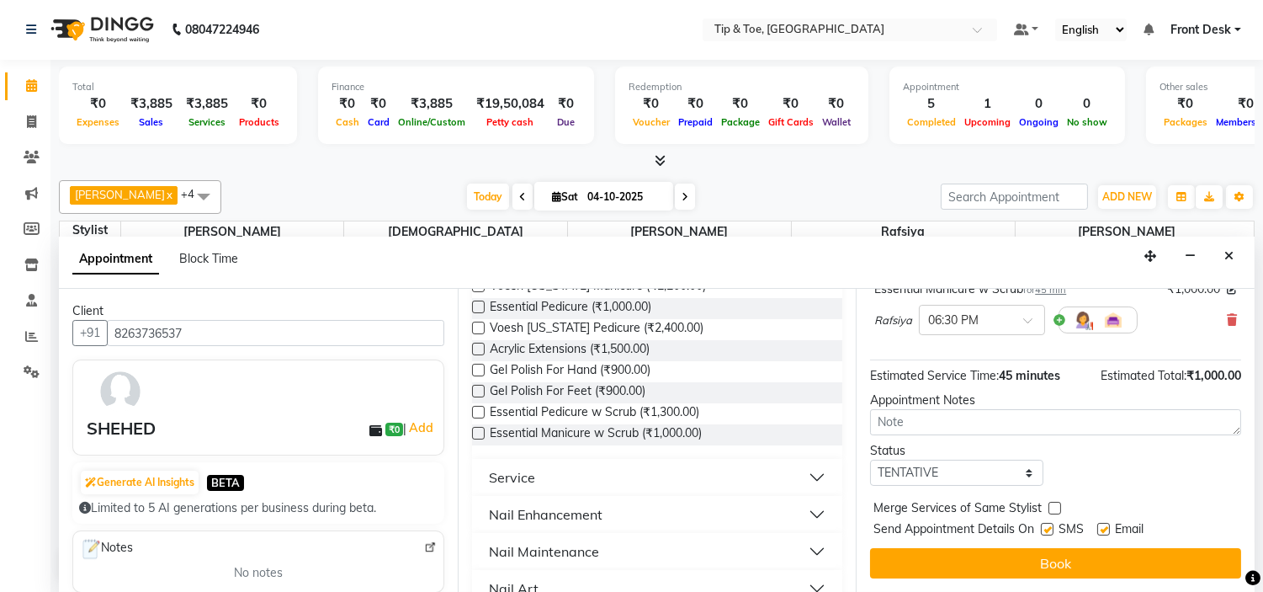
scroll to position [139, 0]
click at [1108, 526] on label at bounding box center [1104, 529] width 13 height 13
click at [1108, 526] on input "checkbox" at bounding box center [1103, 530] width 11 height 11
checkbox input "false"
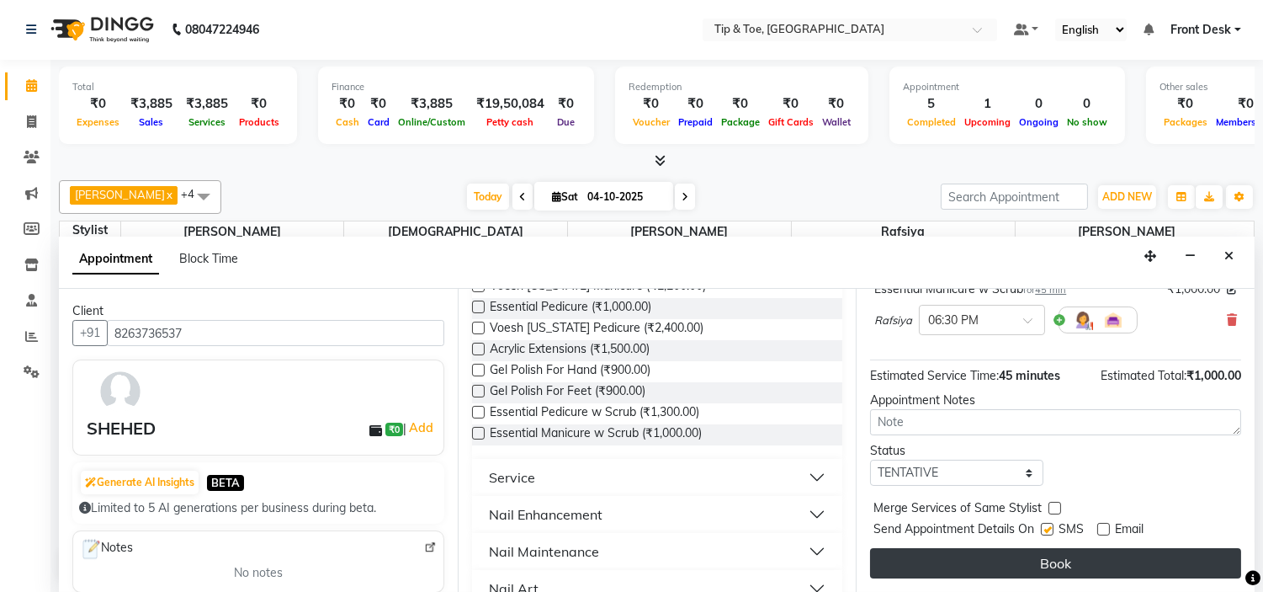
click at [1106, 554] on button "Book" at bounding box center [1055, 563] width 371 height 30
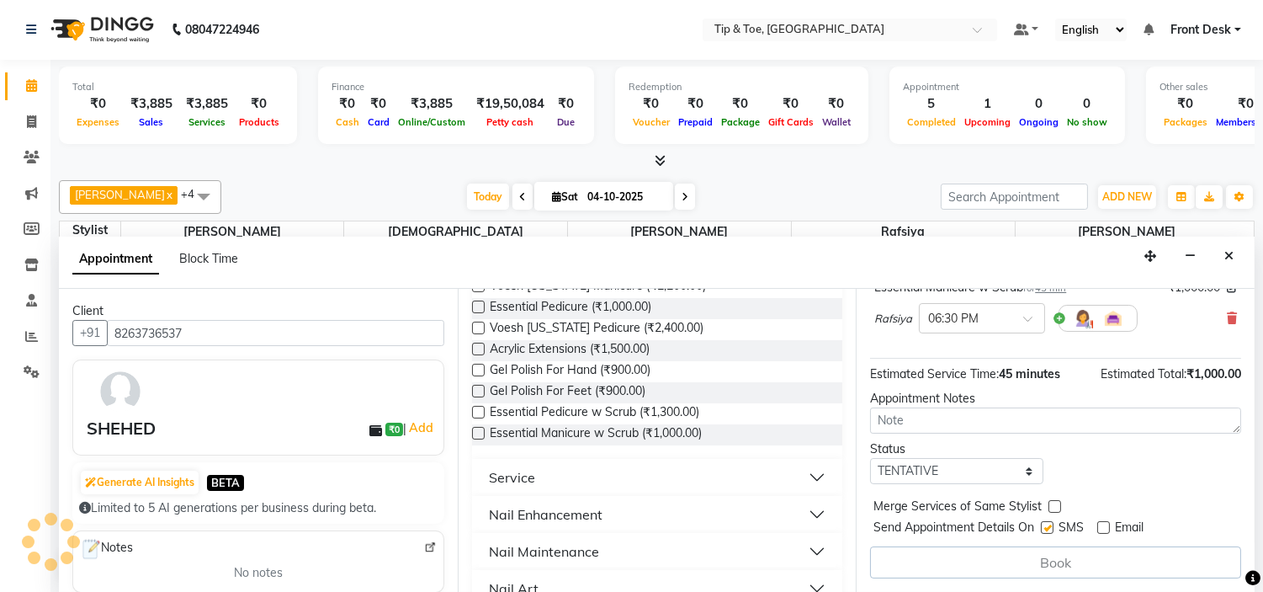
scroll to position [0, 0]
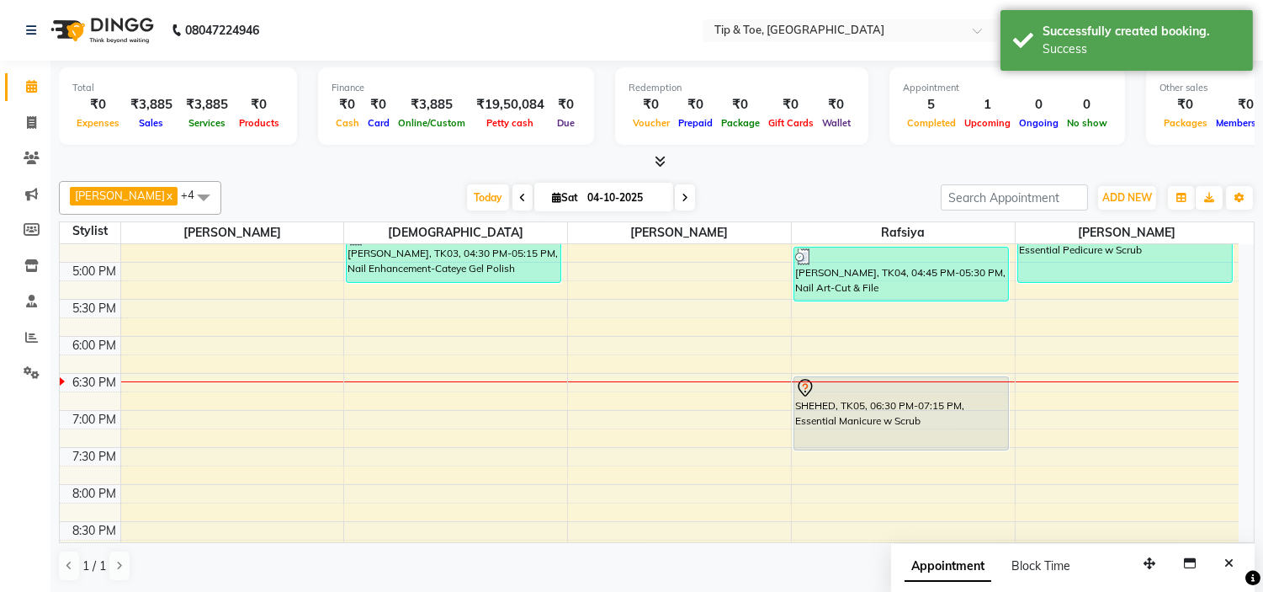
click at [869, 438] on div "[PERSON_NAME], TK02, 12:30 PM-01:30 PM, Nail Maintenance-Acrylic Tip Repair [PE…" at bounding box center [903, 151] width 223 height 962
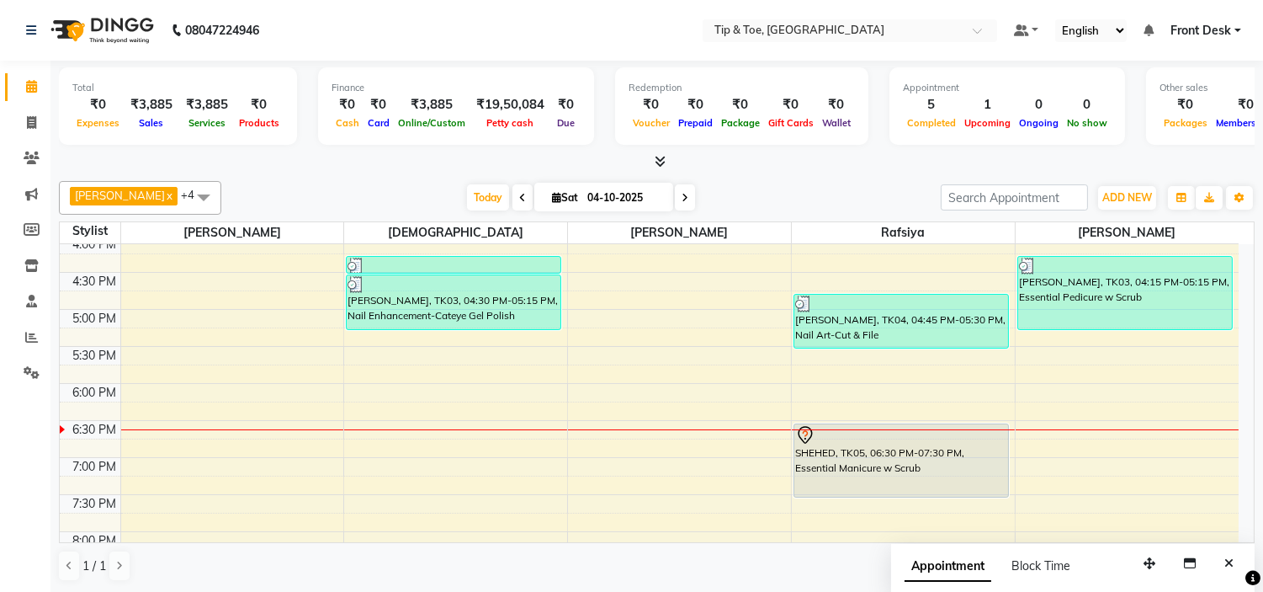
scroll to position [574, 0]
